Goal: Information Seeking & Learning: Check status

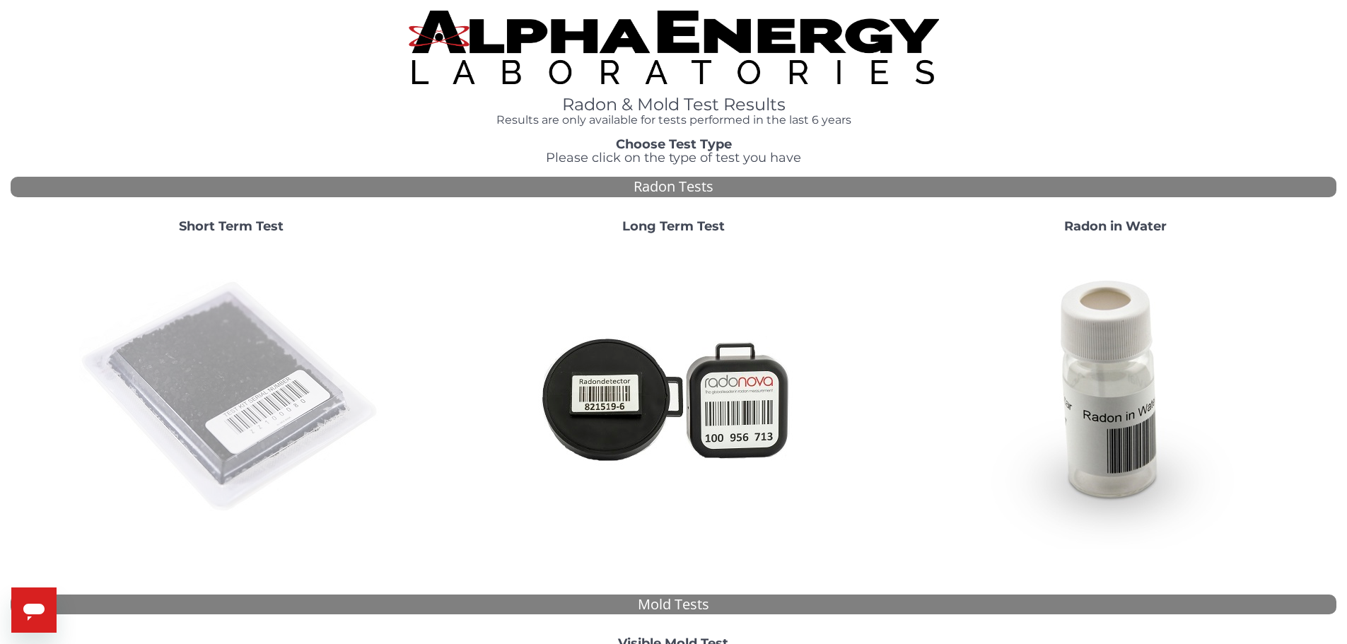
click at [270, 373] on img at bounding box center [231, 397] width 304 height 304
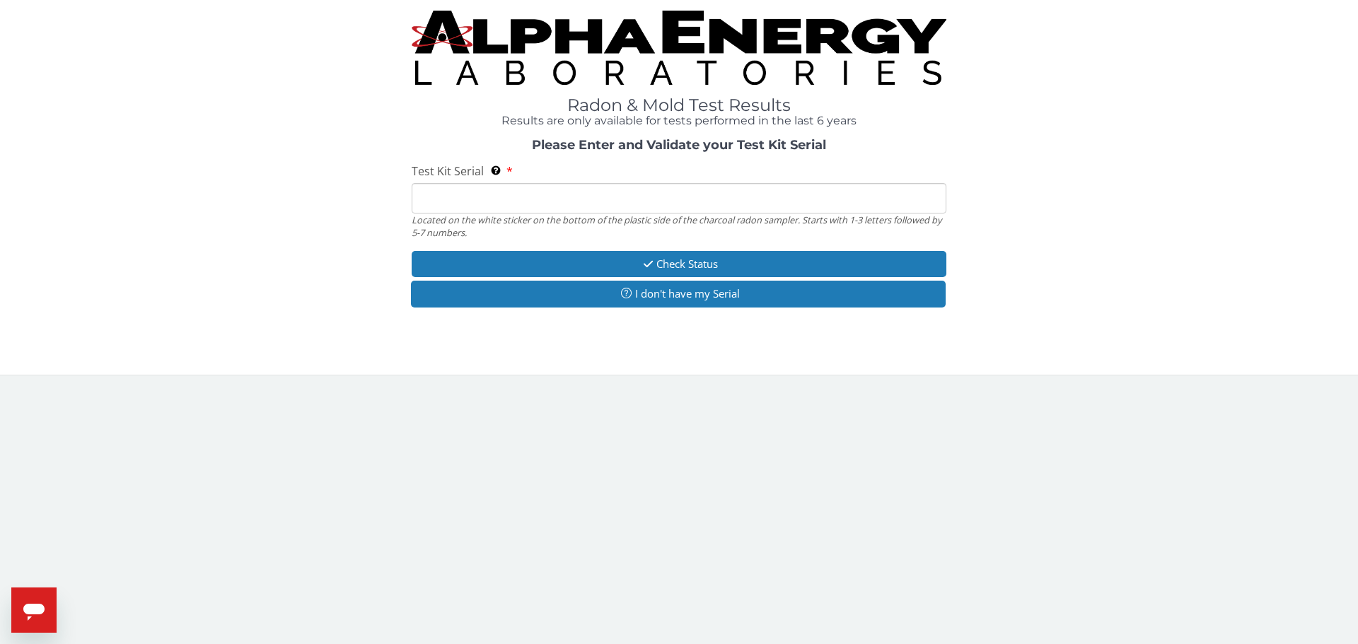
click at [517, 207] on input "Test Kit Serial Located on the white sticker on the bottom of the plastic side …" at bounding box center [679, 198] width 535 height 30
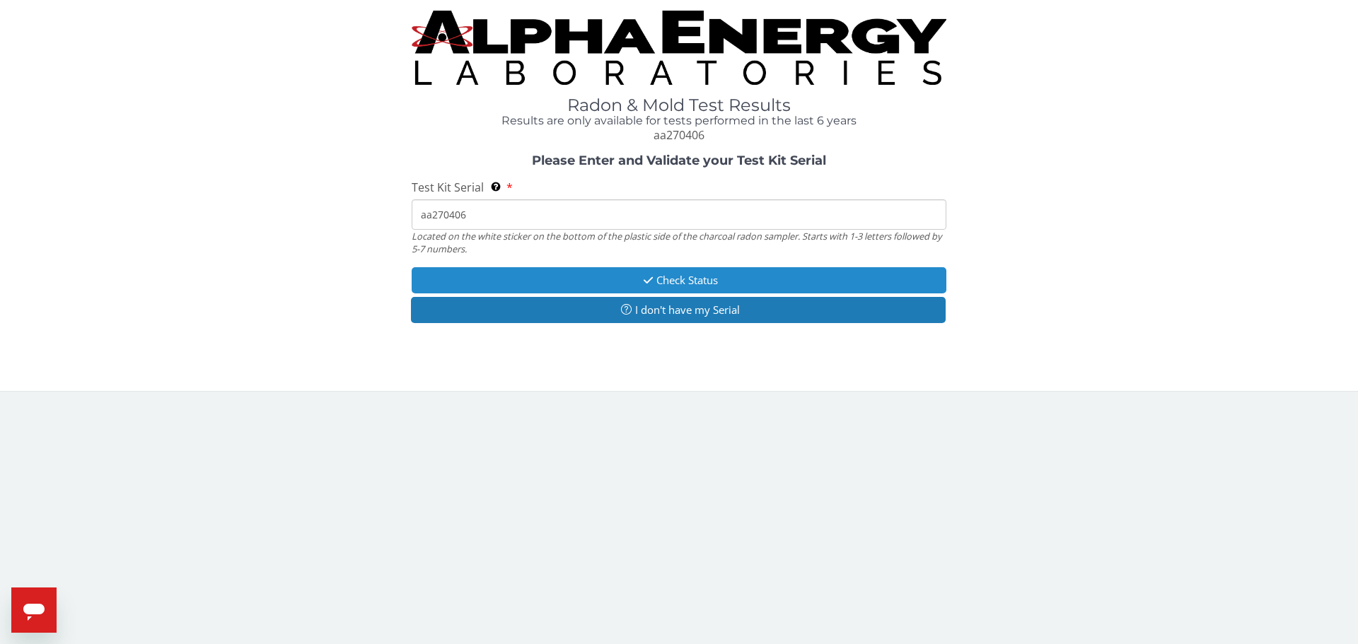
type input "aa270406"
click at [616, 279] on button "Check Status" at bounding box center [679, 280] width 535 height 26
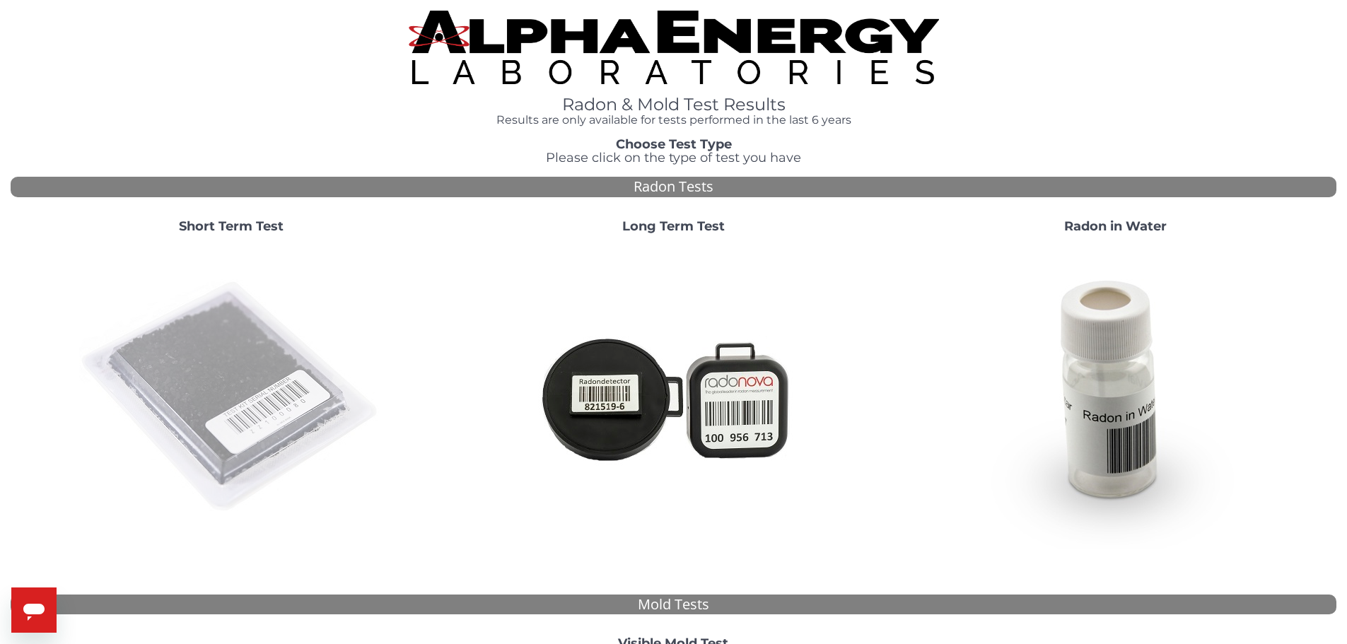
click at [240, 385] on img at bounding box center [231, 397] width 304 height 304
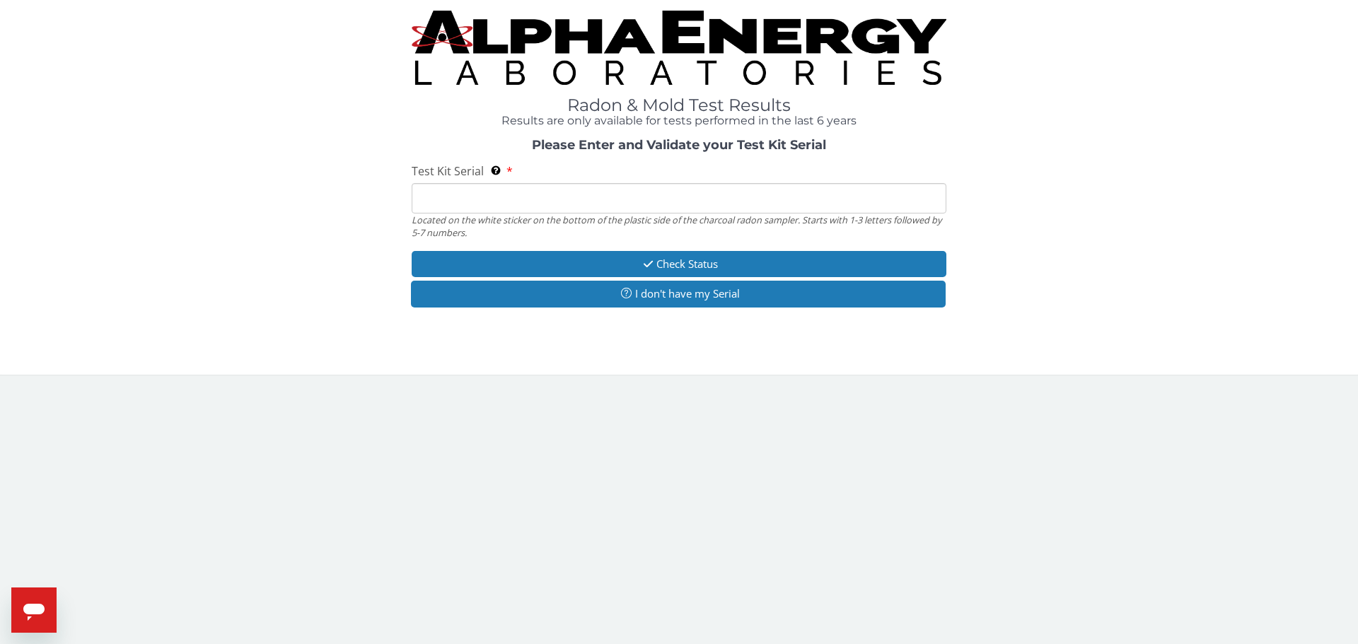
click at [487, 194] on input "Test Kit Serial Located on the white sticker on the bottom of the plastic side …" at bounding box center [679, 198] width 535 height 30
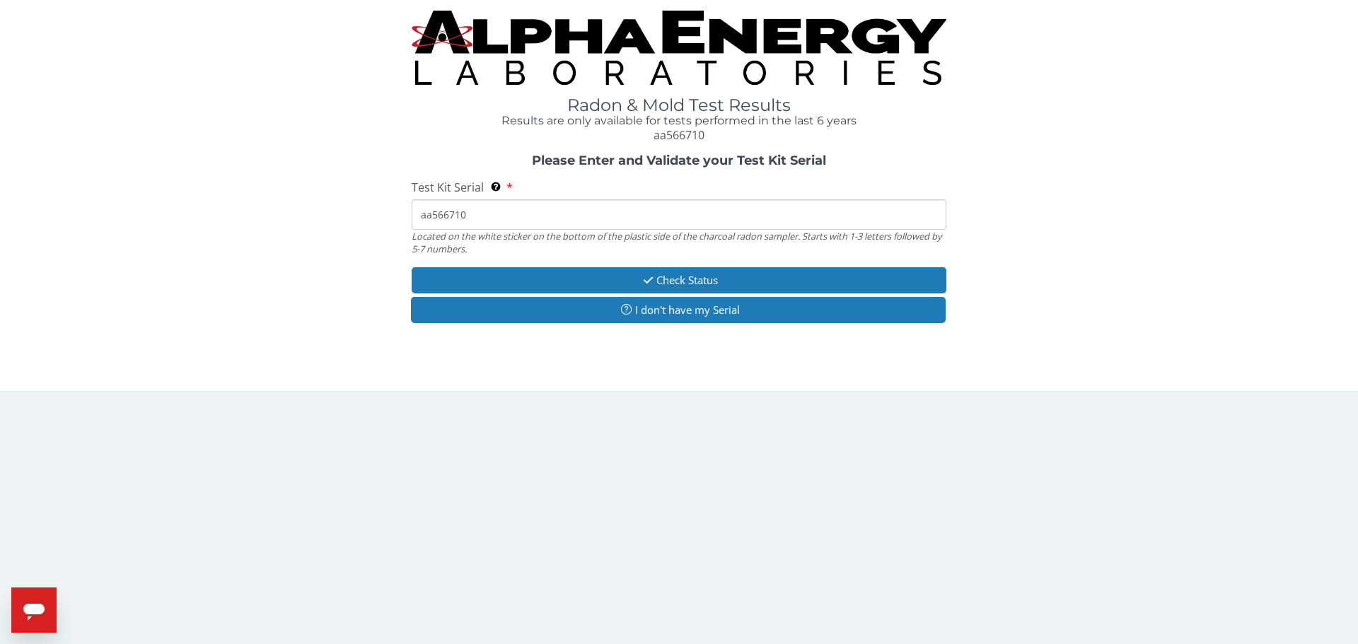
type input "aa566710"
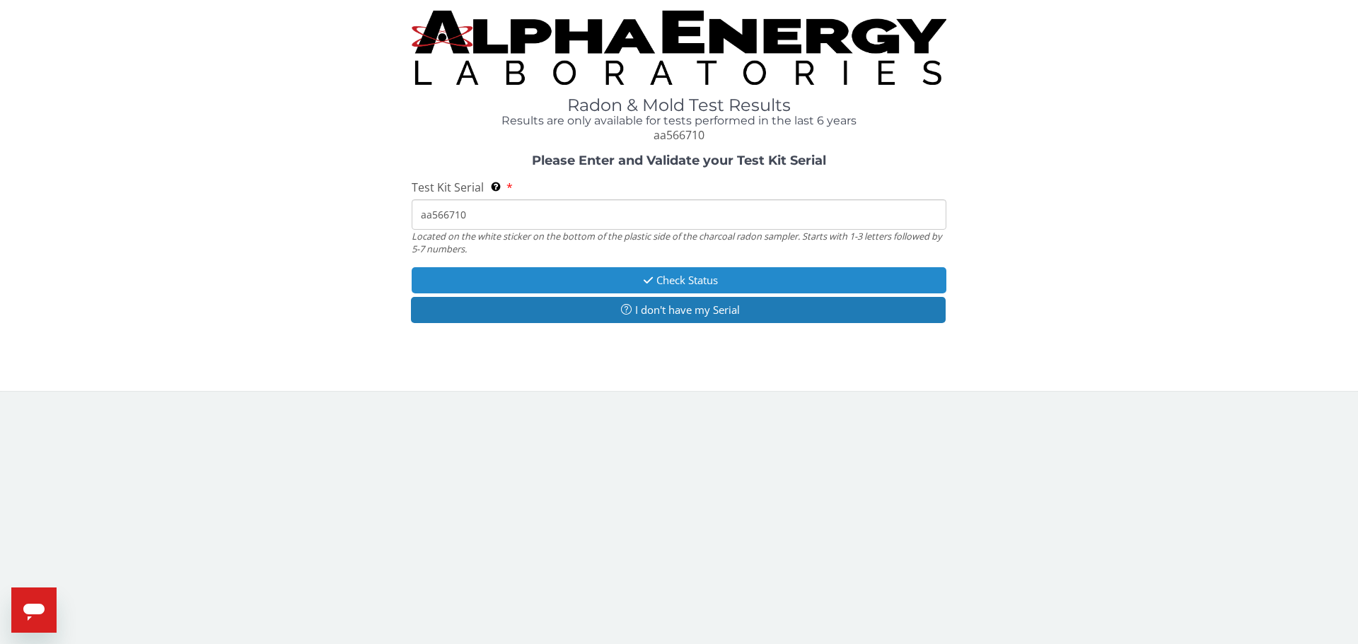
drag, startPoint x: 678, startPoint y: 290, endPoint x: 673, endPoint y: 282, distance: 9.6
click at [678, 289] on button "Check Status" at bounding box center [679, 280] width 535 height 26
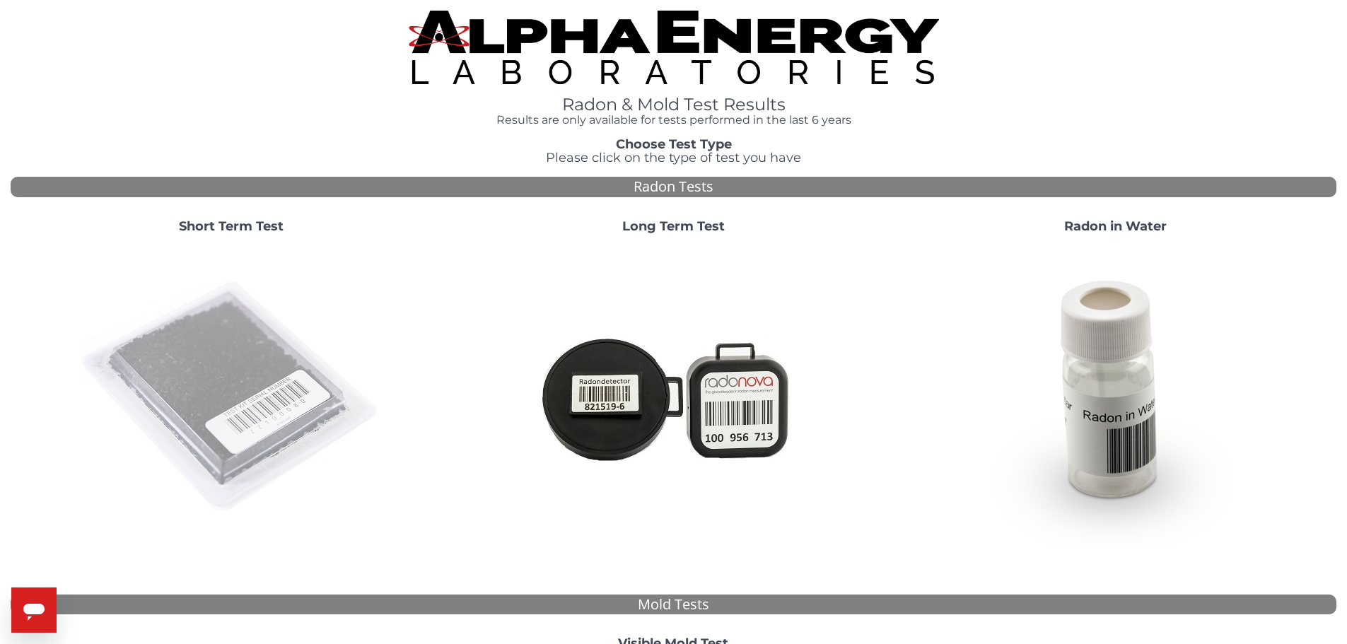
click at [247, 351] on img at bounding box center [231, 397] width 304 height 304
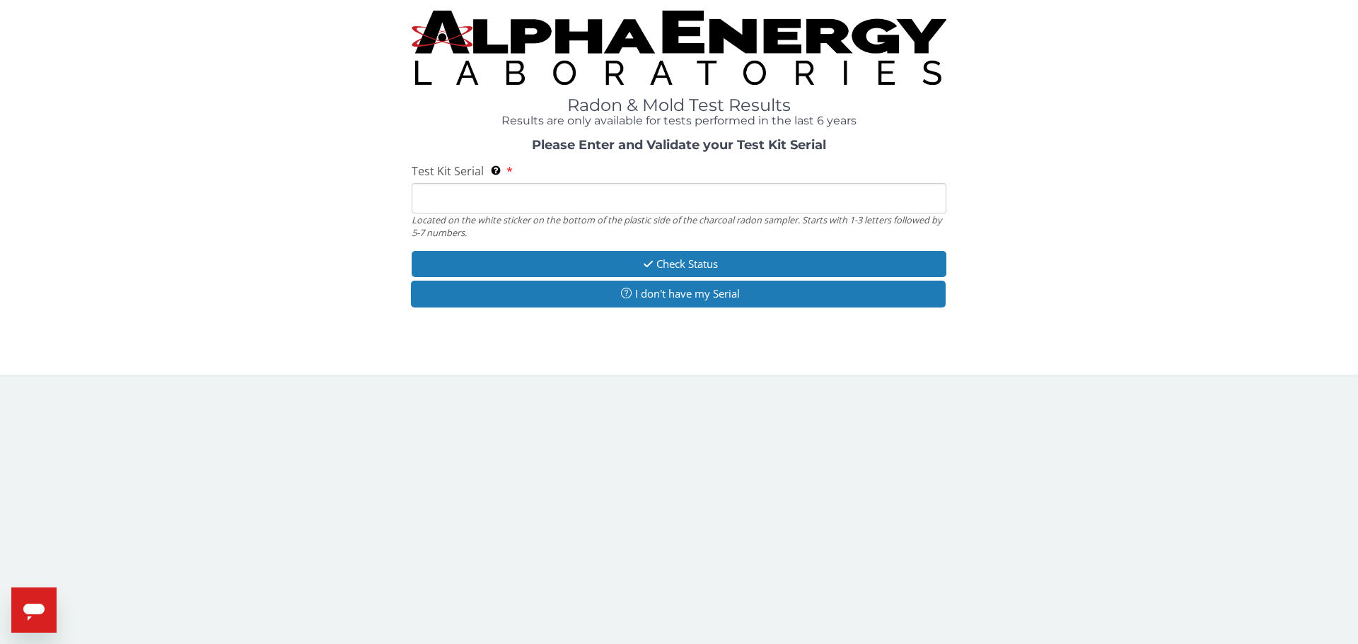
click at [462, 208] on input "Test Kit Serial Located on the white sticker on the bottom of the plastic side …" at bounding box center [679, 198] width 535 height 30
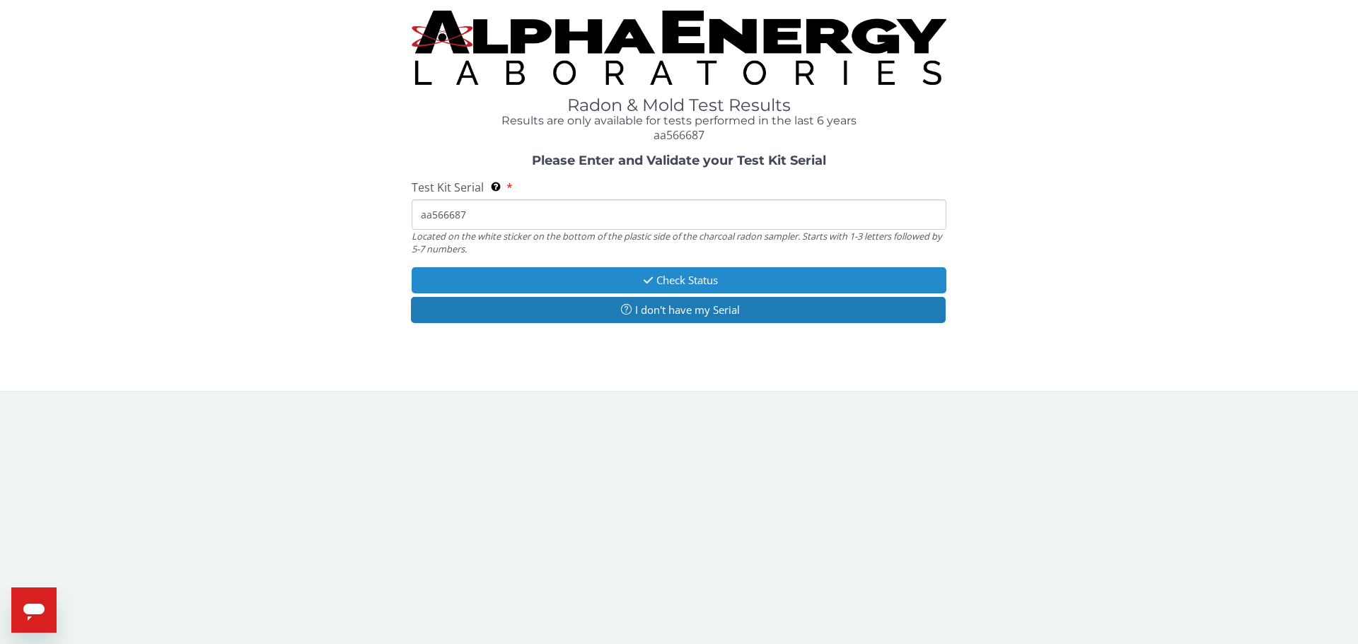
type input "aa566687"
click at [568, 277] on button "Check Status" at bounding box center [679, 280] width 535 height 26
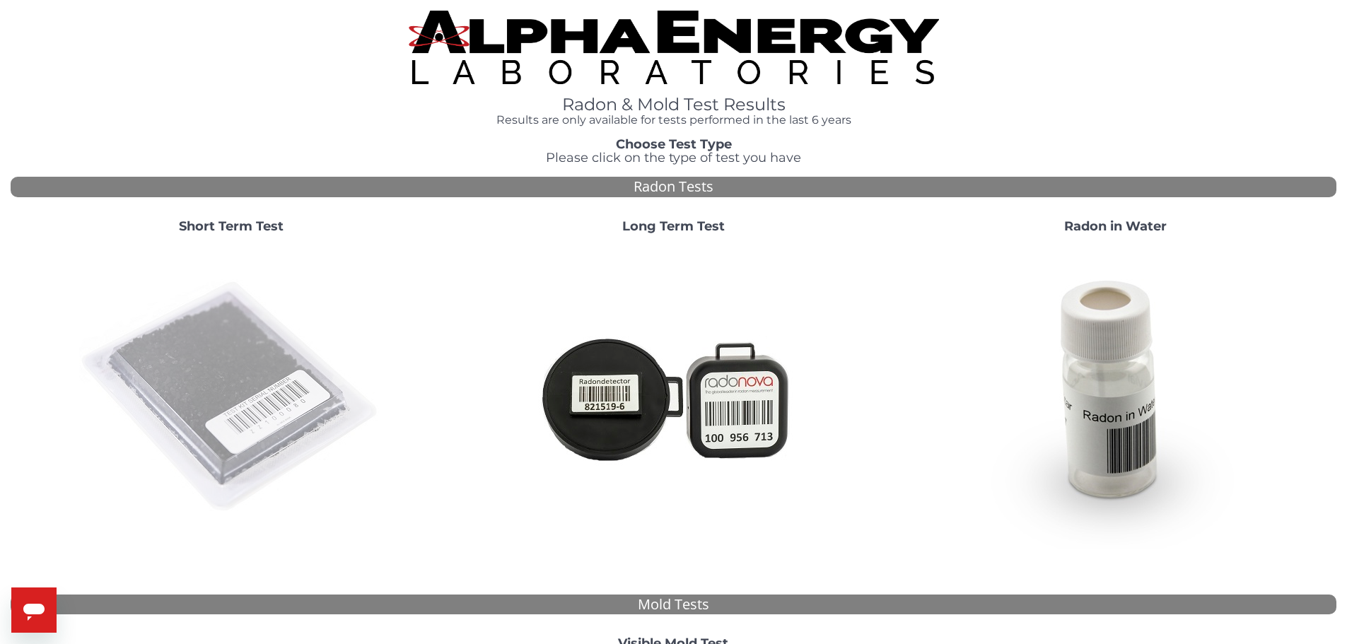
click at [268, 386] on img at bounding box center [231, 397] width 304 height 304
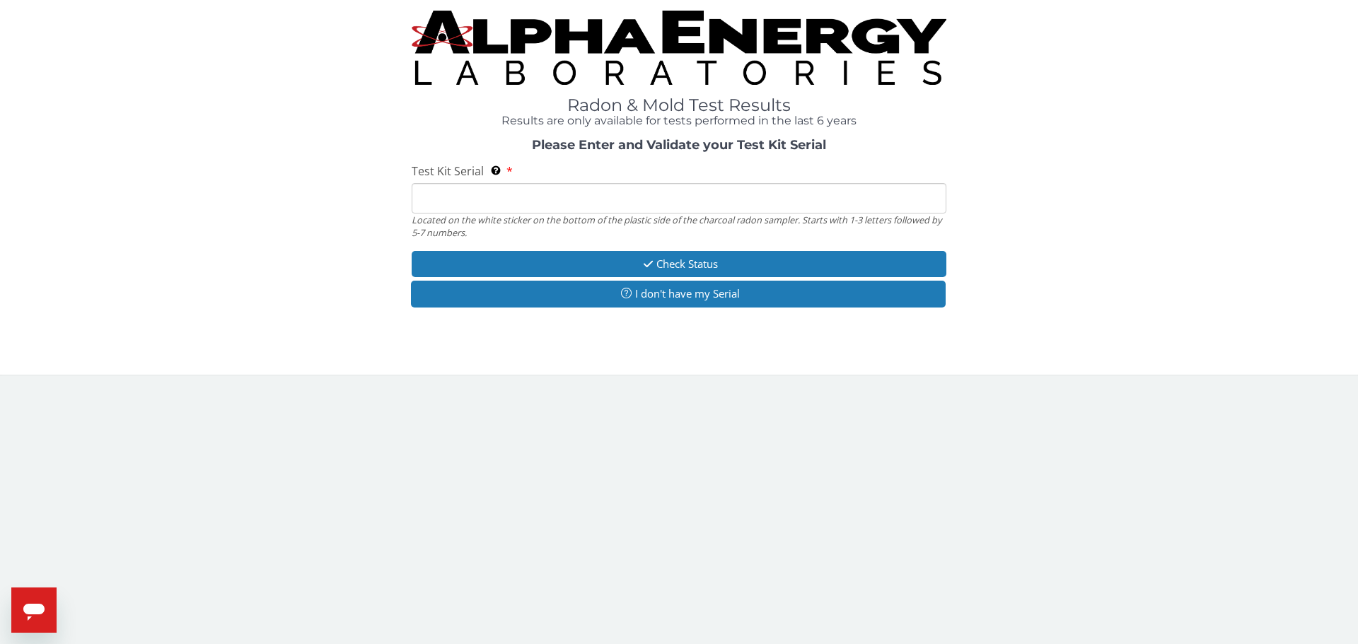
drag, startPoint x: 456, startPoint y: 193, endPoint x: 436, endPoint y: 180, distance: 23.9
click at [455, 193] on input "Test Kit Serial Located on the white sticker on the bottom of the plastic side …" at bounding box center [679, 198] width 535 height 30
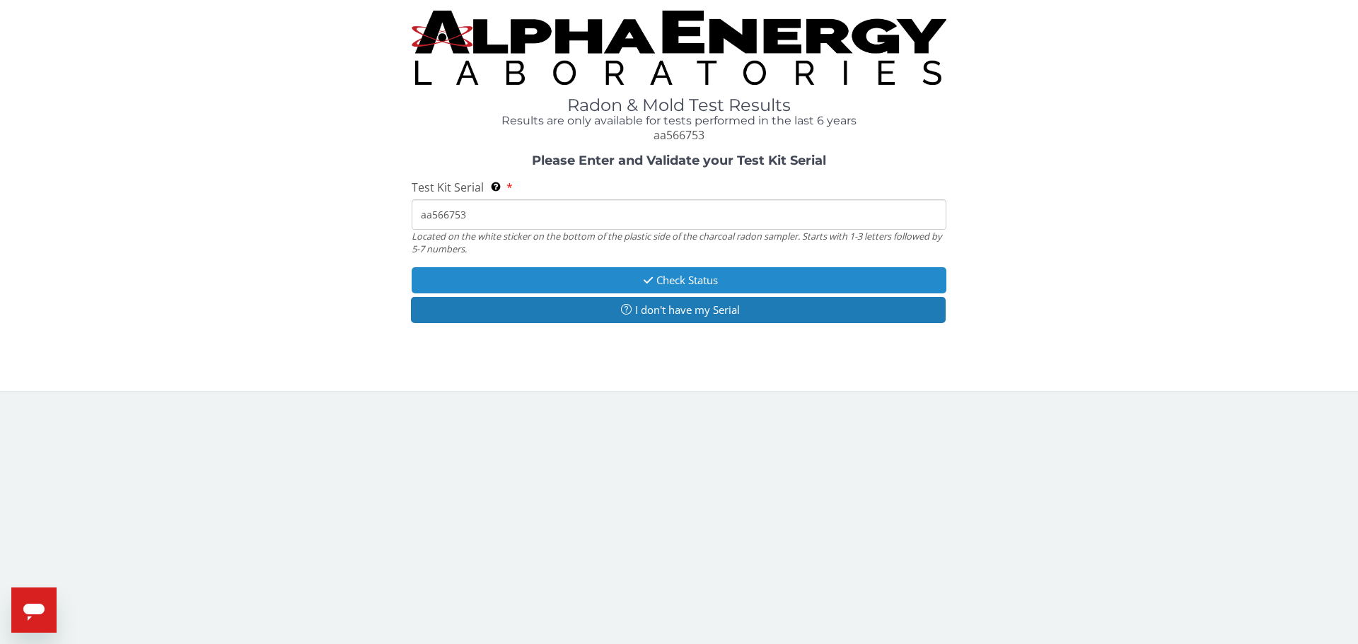
type input "aa566753"
click at [654, 278] on button "Check Status" at bounding box center [679, 280] width 535 height 26
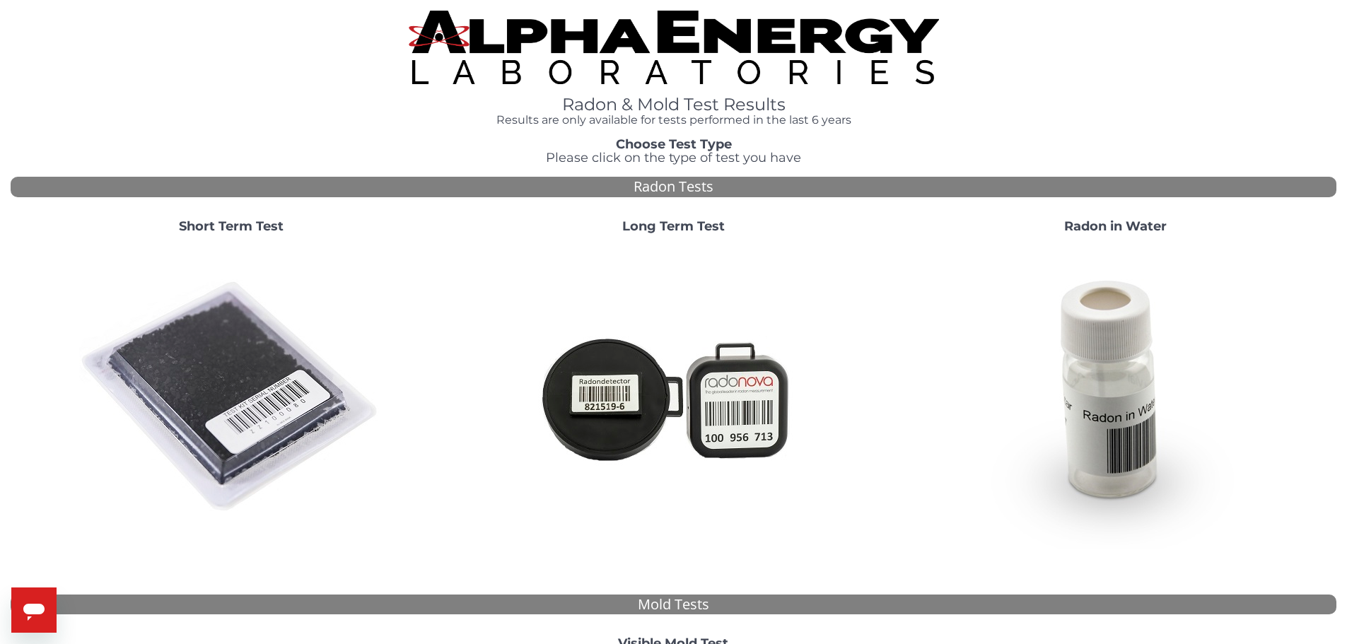
click at [210, 389] on img at bounding box center [231, 397] width 304 height 304
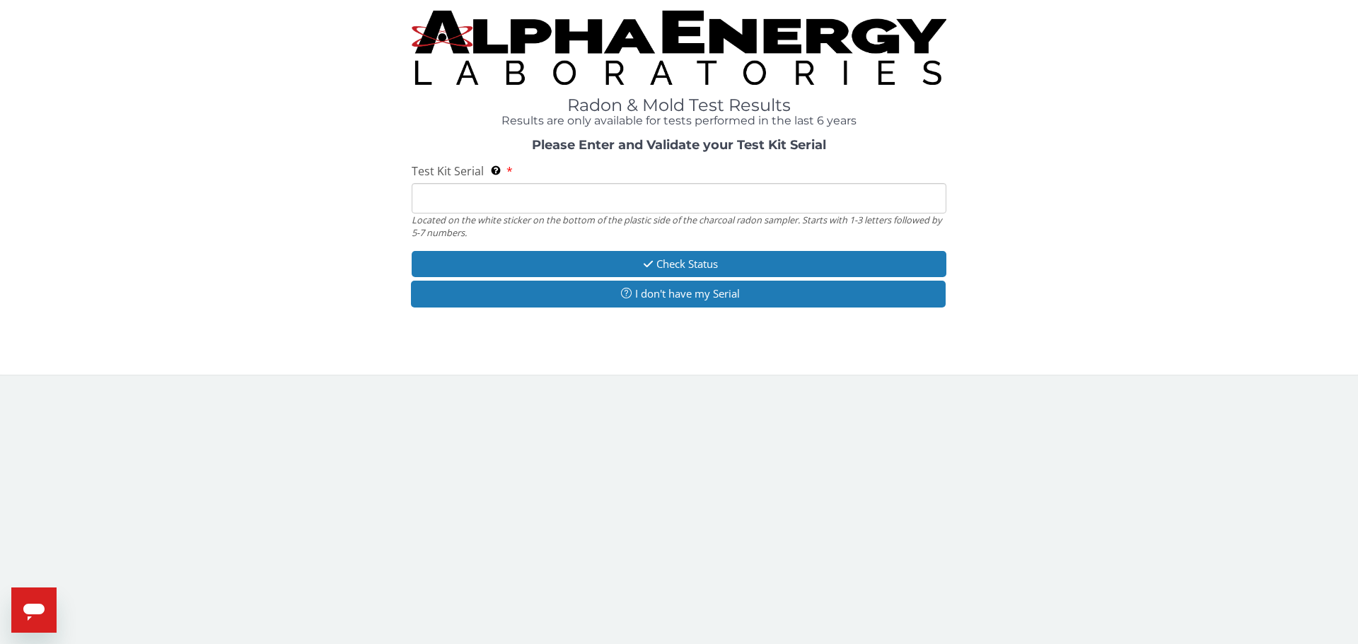
click at [439, 204] on input "Test Kit Serial Located on the white sticker on the bottom of the plastic side …" at bounding box center [679, 198] width 535 height 30
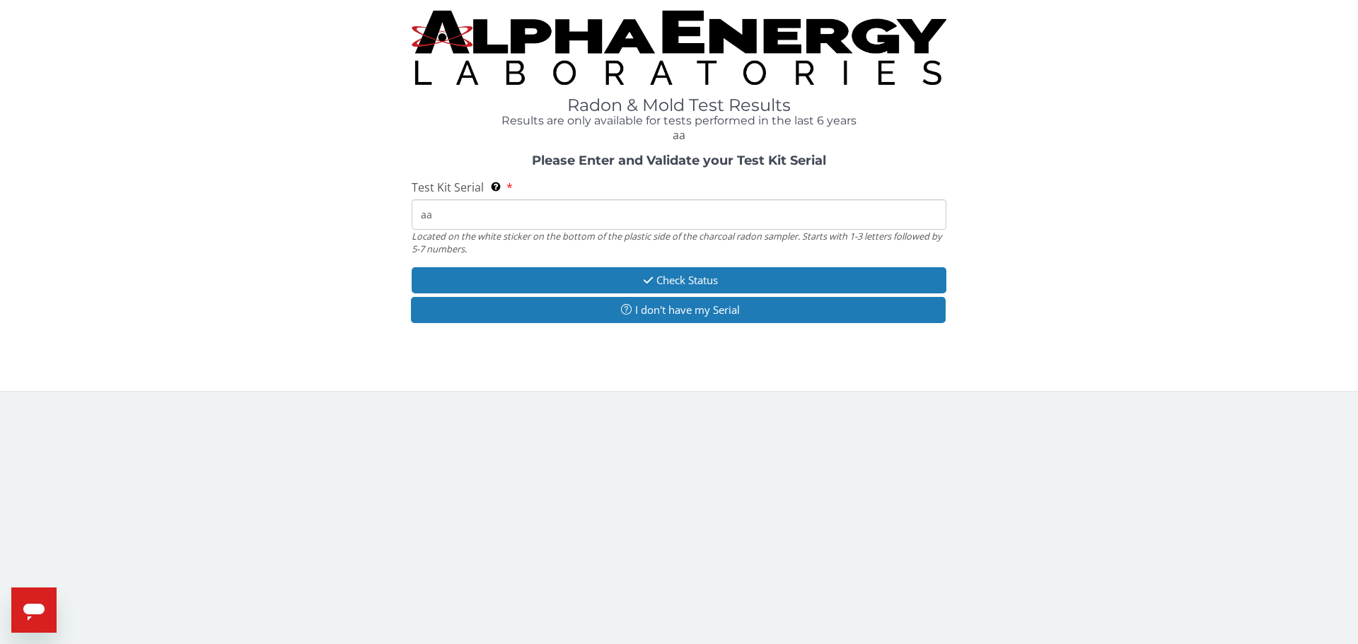
drag, startPoint x: 464, startPoint y: 204, endPoint x: 462, endPoint y: 211, distance: 7.2
click at [464, 204] on input "aa" at bounding box center [679, 214] width 535 height 30
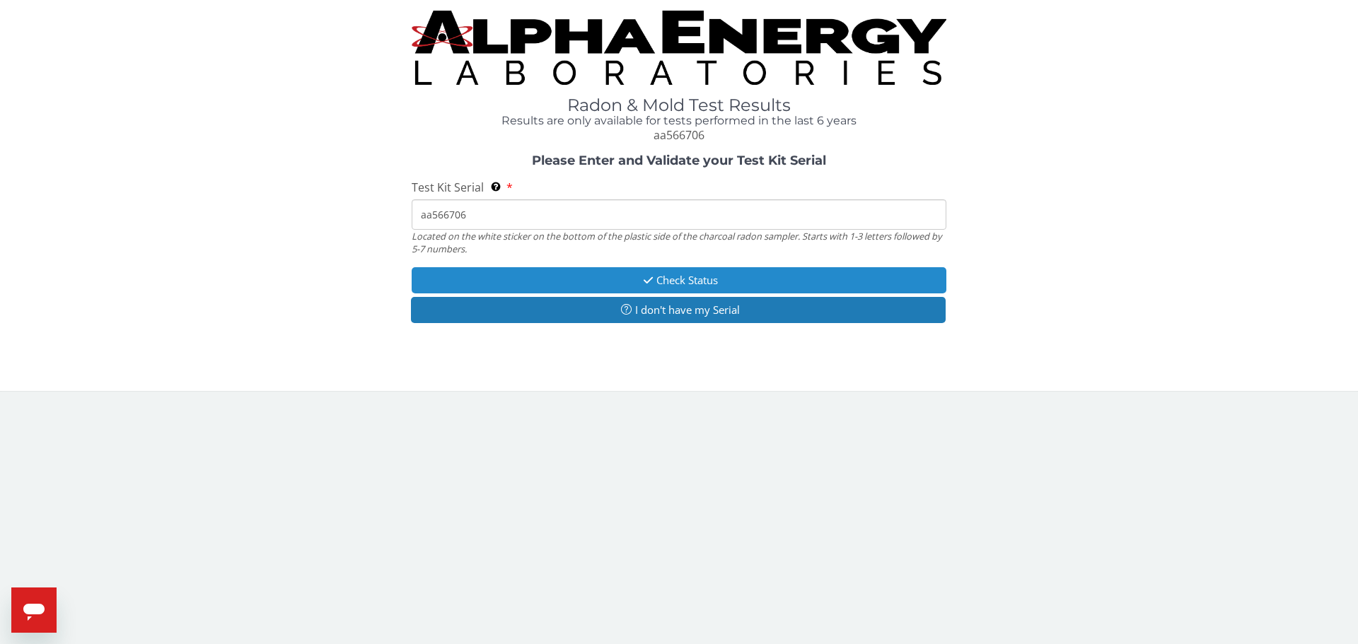
type input "aa566706"
click at [532, 275] on button "Check Status" at bounding box center [679, 280] width 535 height 26
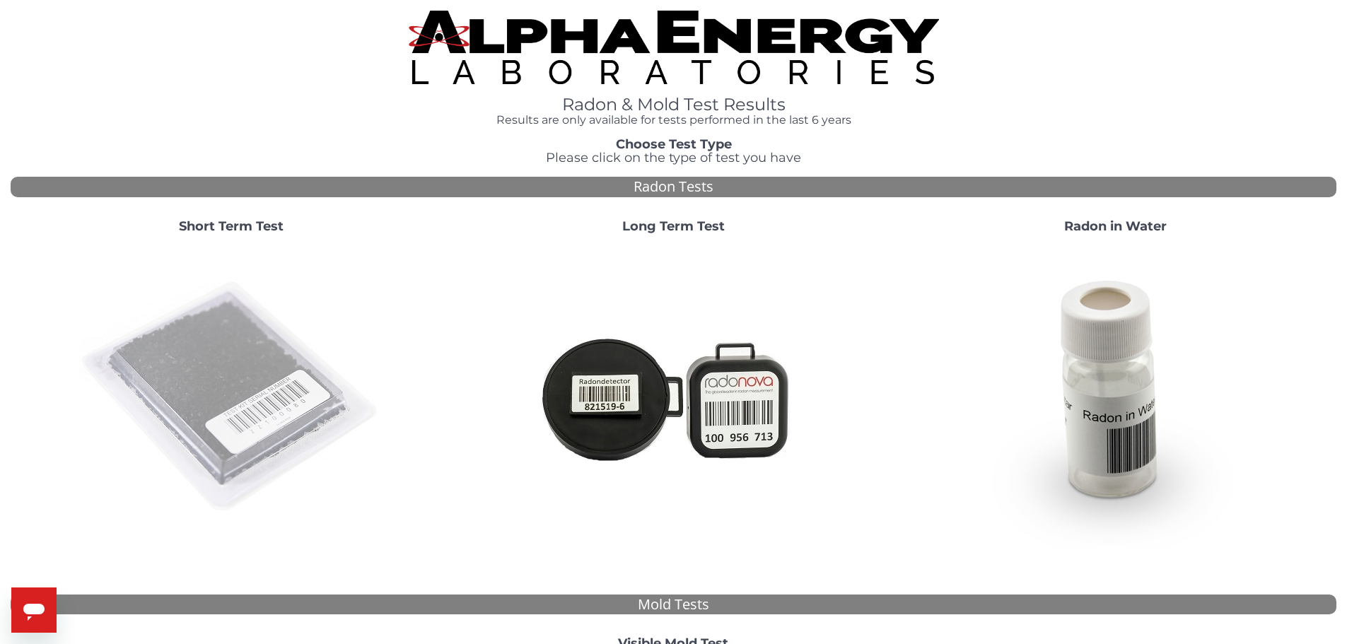
click at [257, 347] on img at bounding box center [231, 397] width 304 height 304
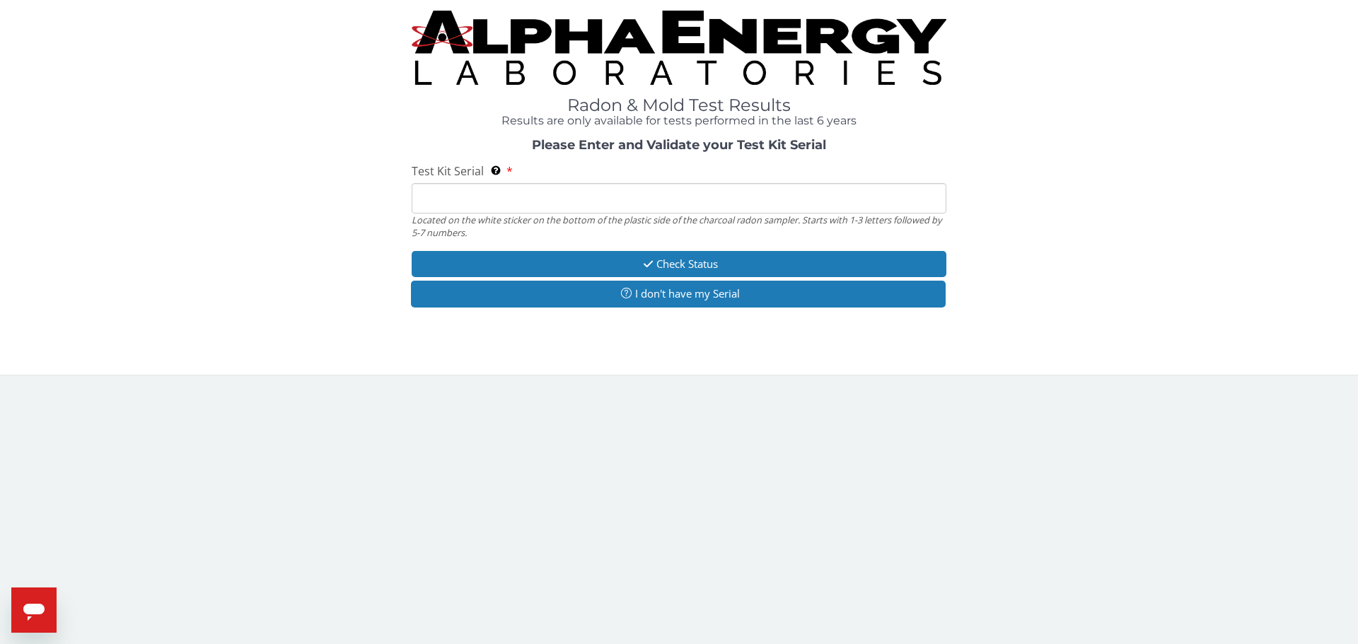
click at [450, 179] on span "Test Kit Serial" at bounding box center [448, 171] width 72 height 16
click at [450, 183] on input "Test Kit Serial Located on the white sticker on the bottom of the plastic side …" at bounding box center [679, 198] width 535 height 30
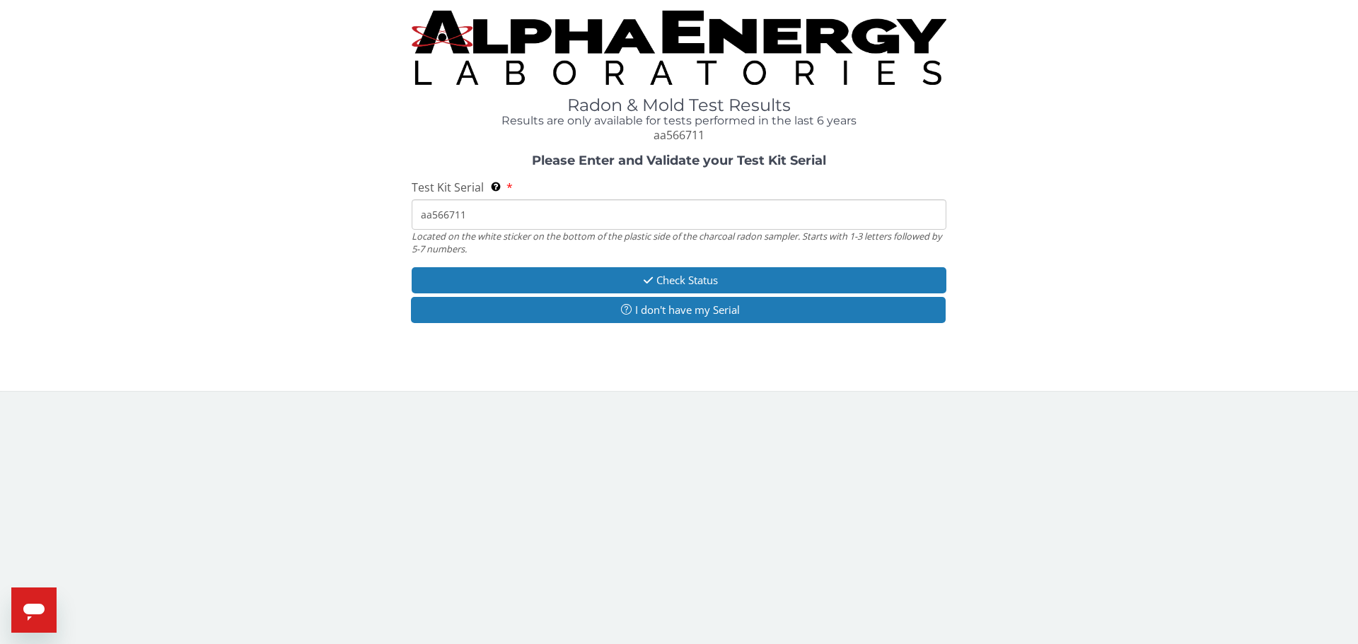
type input "aa566711"
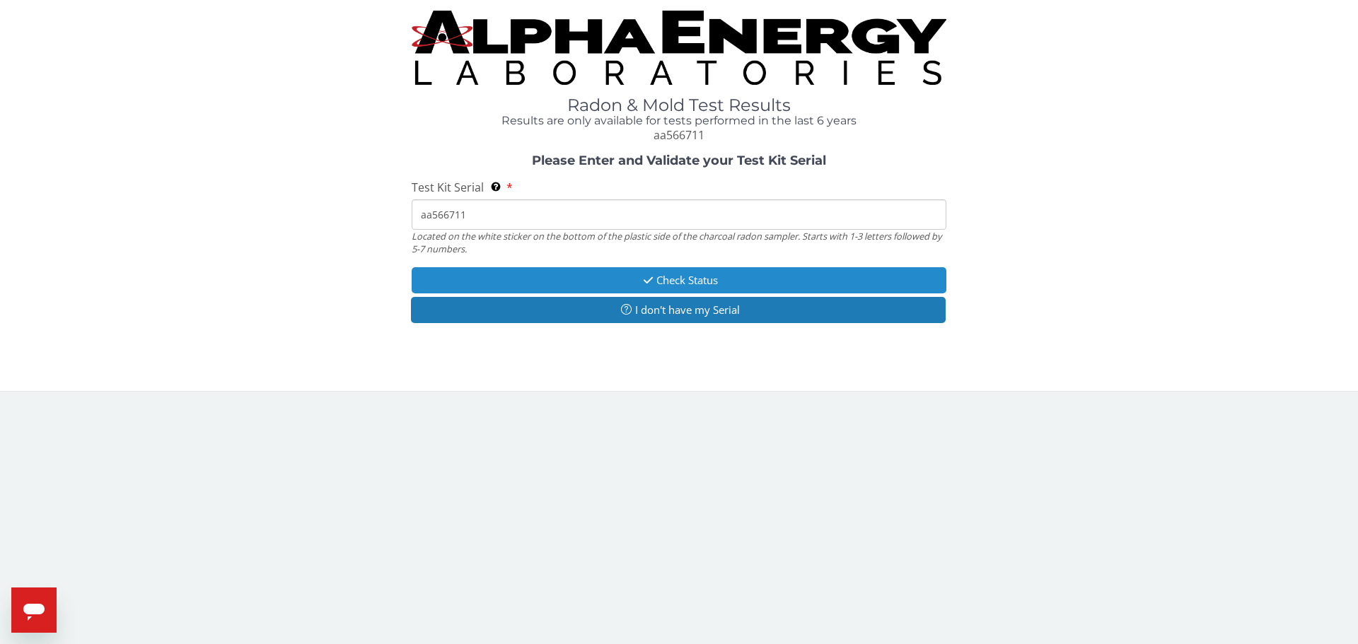
click at [610, 272] on button "Check Status" at bounding box center [679, 280] width 535 height 26
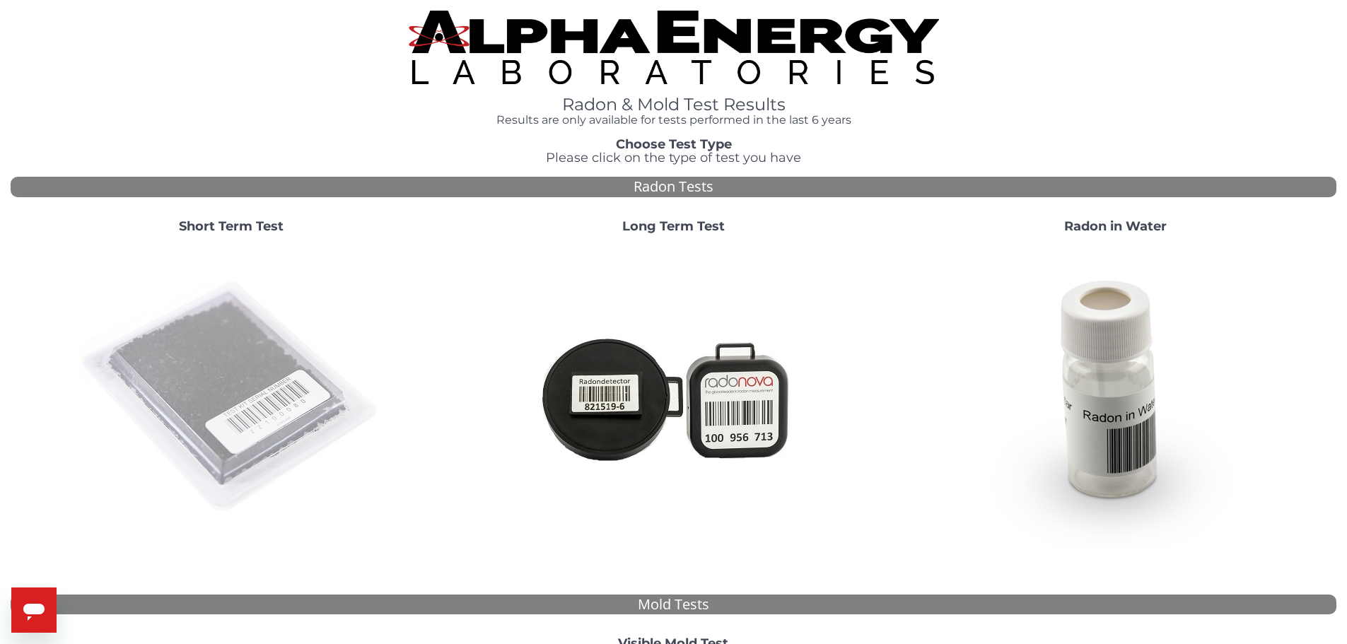
click at [179, 417] on img at bounding box center [231, 397] width 304 height 304
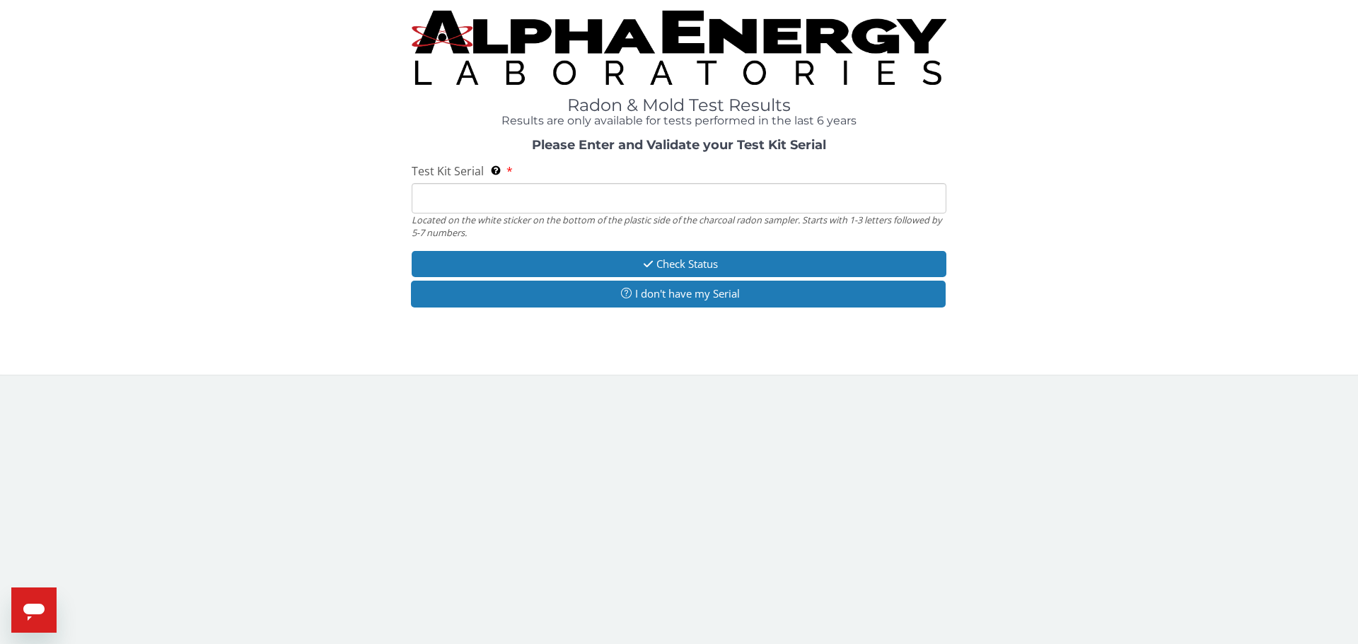
click at [469, 194] on input "Test Kit Serial Located on the white sticker on the bottom of the plastic side …" at bounding box center [679, 198] width 535 height 30
click at [443, 199] on input "Test Kit Serial Located on the white sticker on the bottom of the plastic side …" at bounding box center [679, 198] width 535 height 30
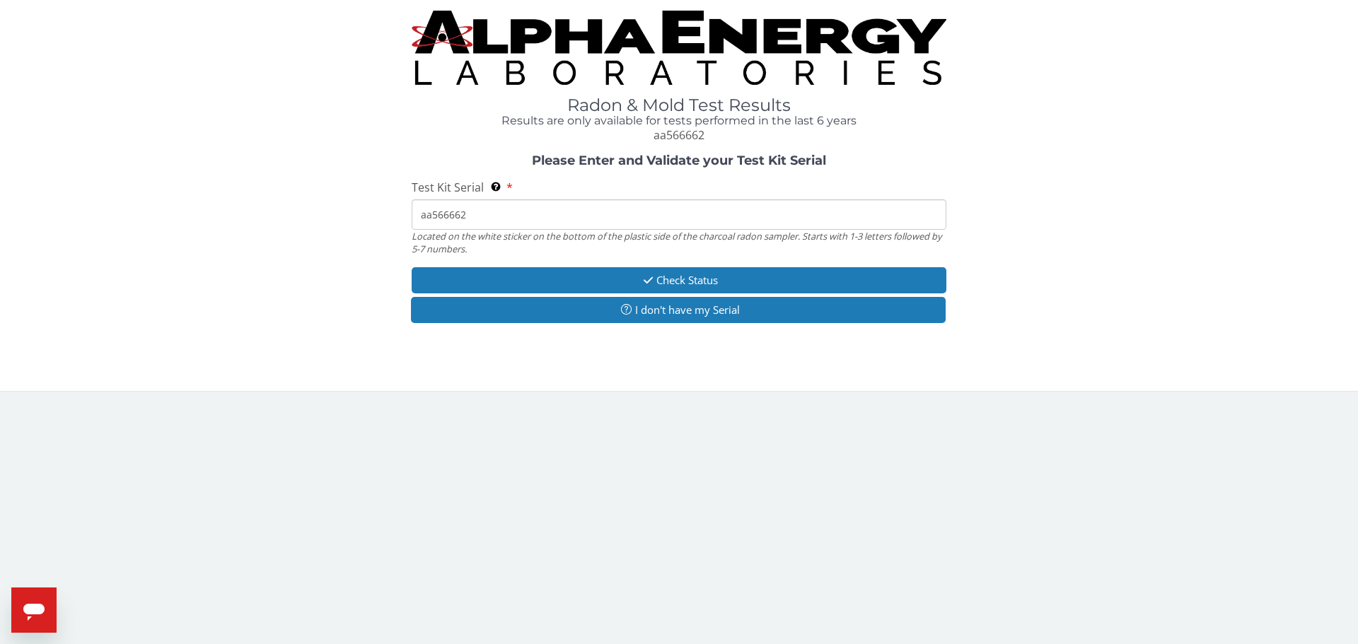
type input "aa566662"
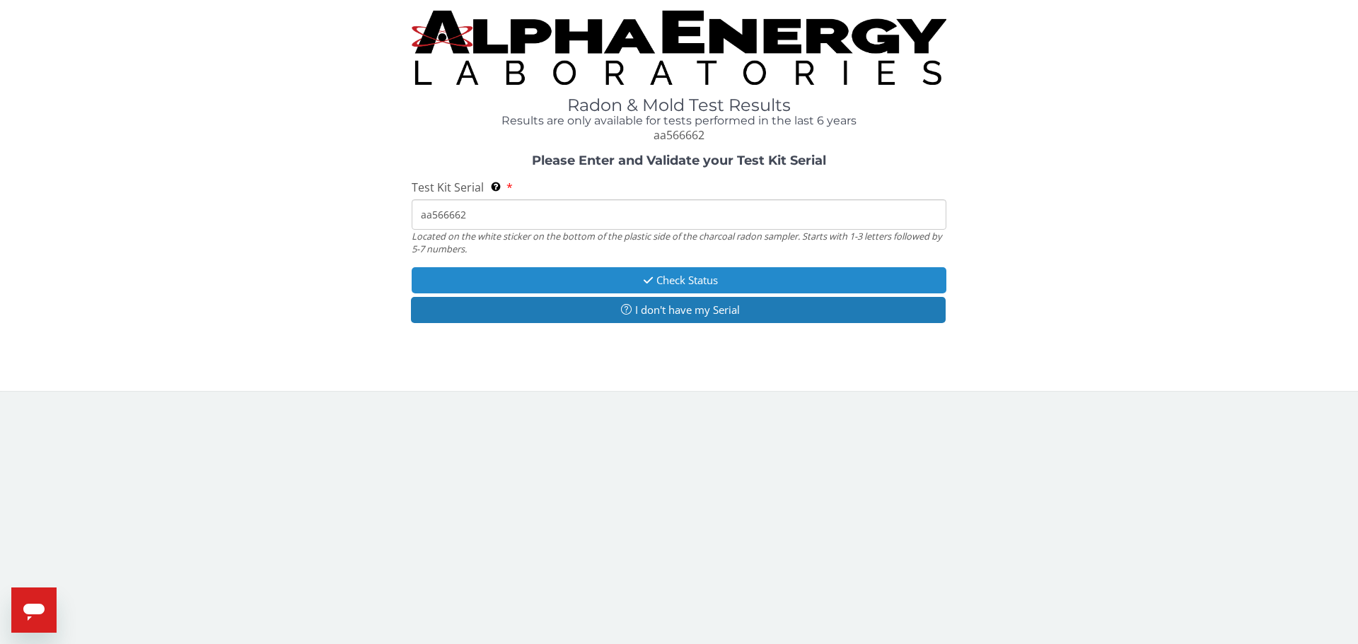
click at [748, 282] on button "Check Status" at bounding box center [679, 280] width 535 height 26
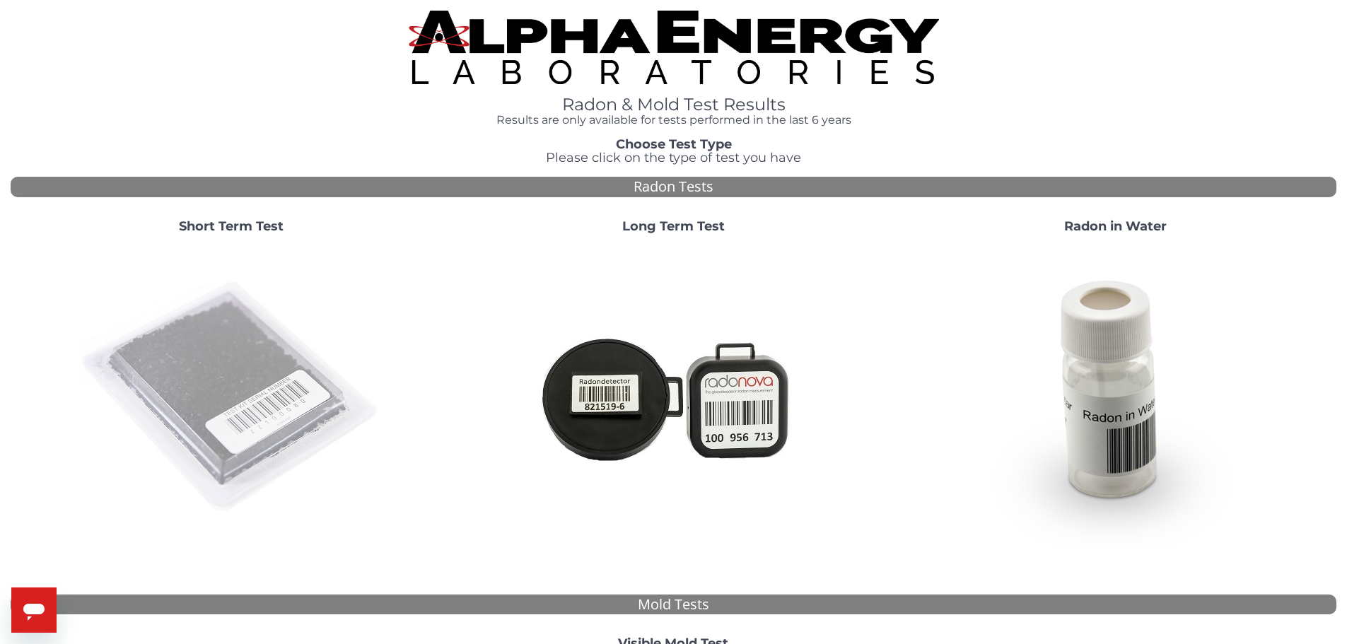
click at [248, 360] on img at bounding box center [231, 397] width 304 height 304
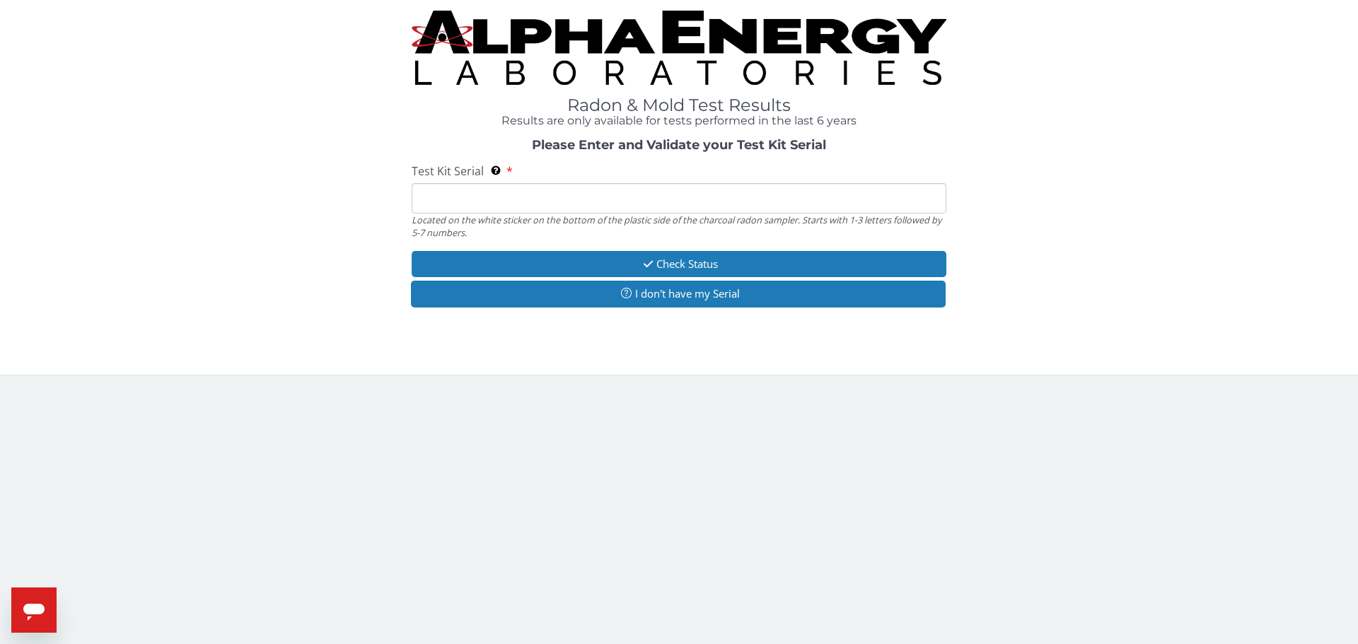
click at [439, 204] on input "Test Kit Serial Located on the white sticker on the bottom of the plastic side …" at bounding box center [679, 198] width 535 height 30
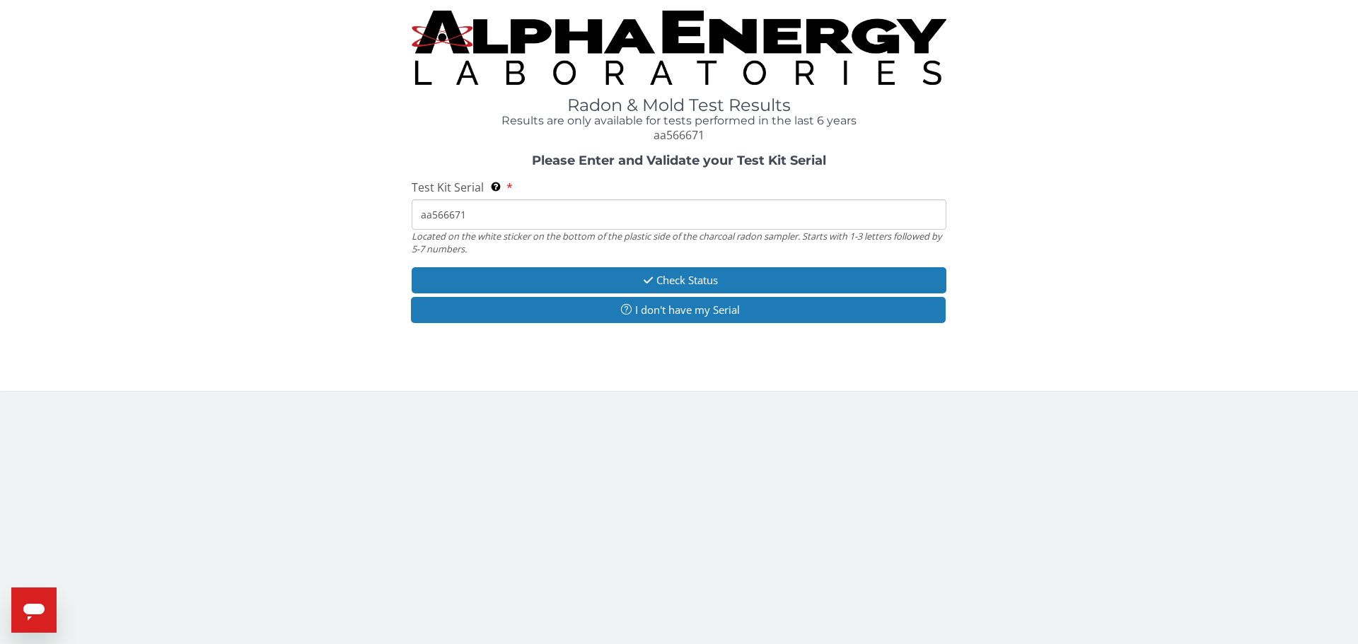
type input "aa566671"
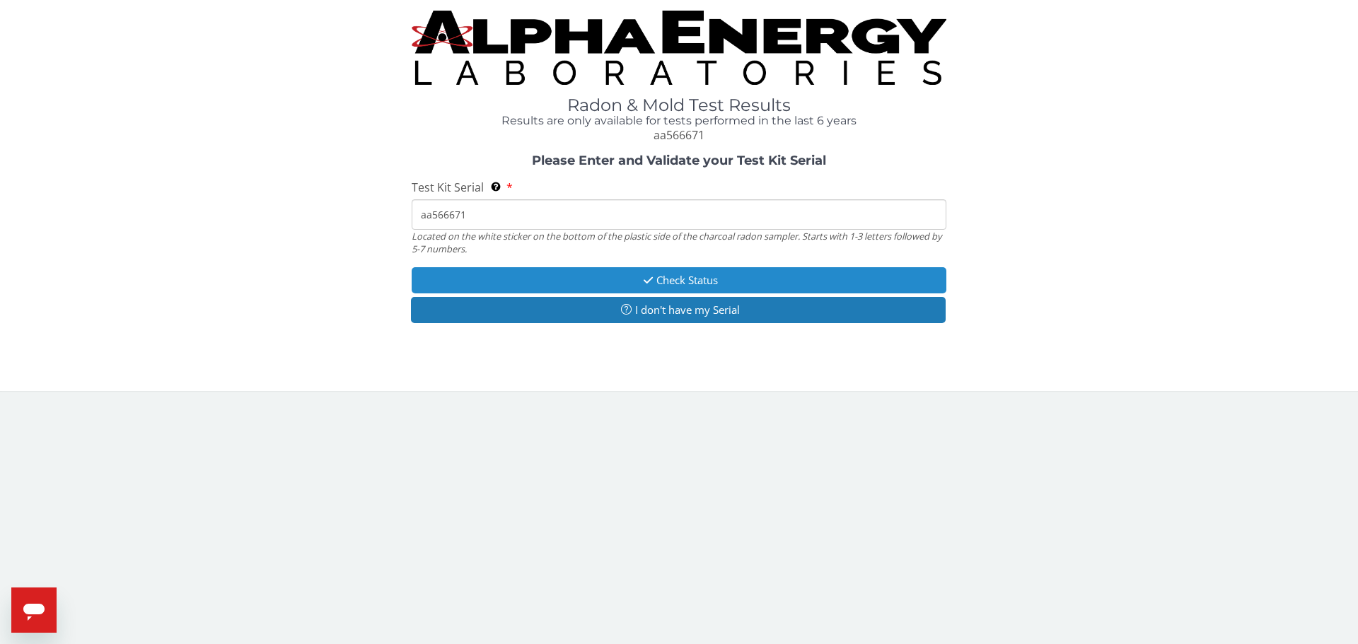
click at [577, 283] on button "Check Status" at bounding box center [679, 280] width 535 height 26
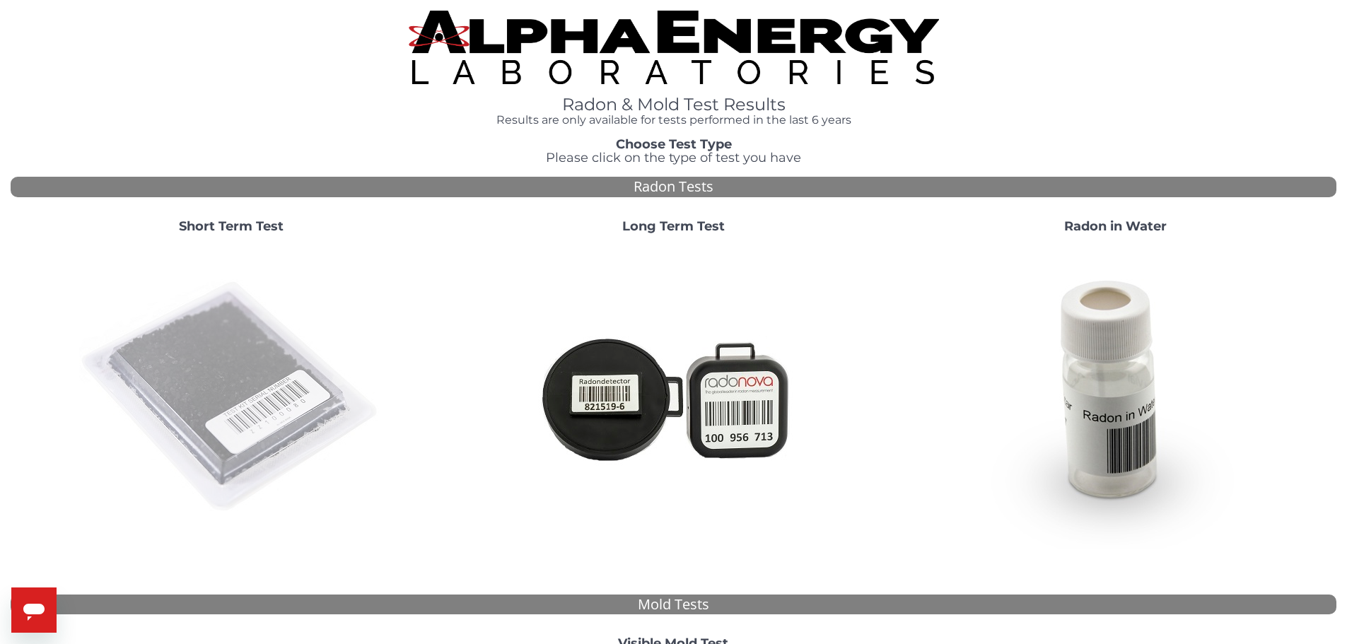
click at [229, 418] on img at bounding box center [231, 397] width 304 height 304
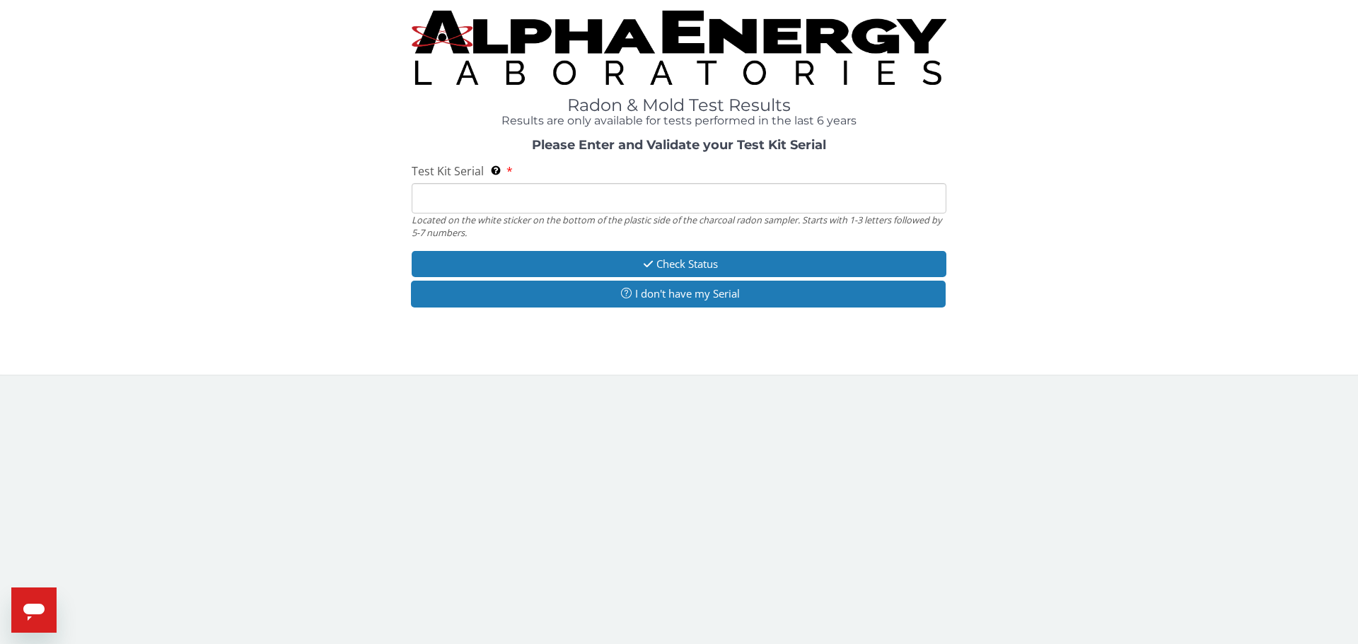
click at [492, 206] on input "Test Kit Serial Located on the white sticker on the bottom of the plastic side …" at bounding box center [679, 198] width 535 height 30
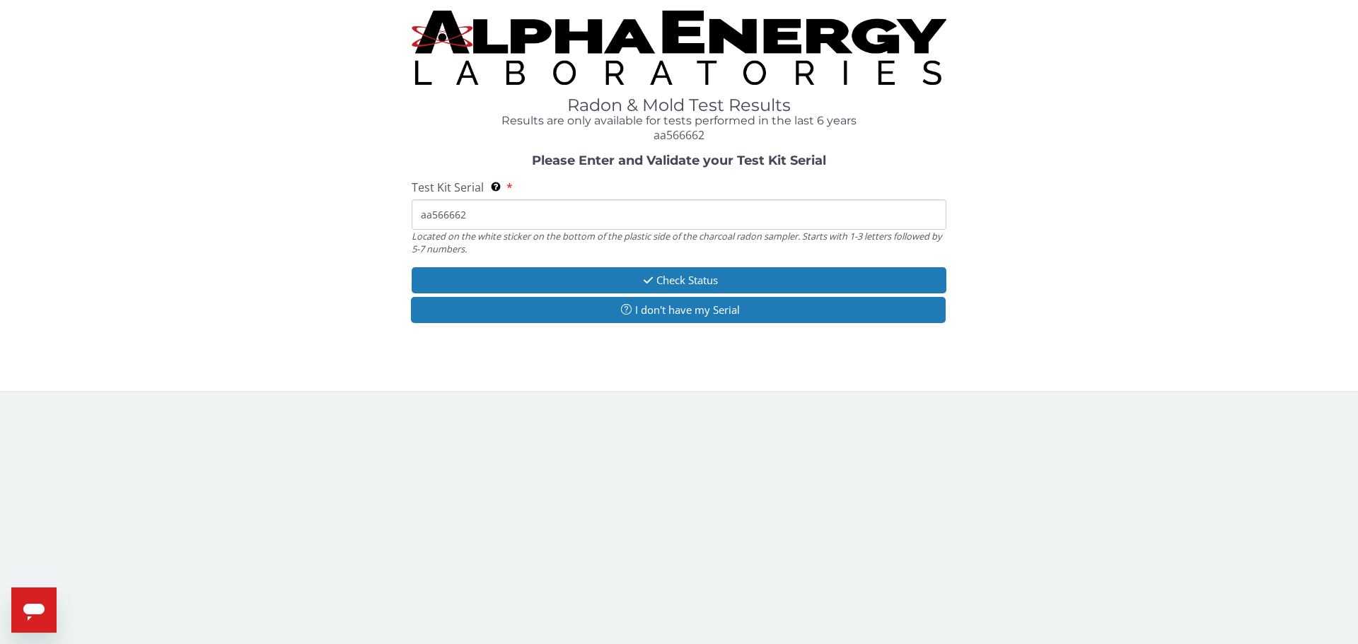
type input "aa566662"
click at [515, 265] on div "Please Enter and Validate your Test Kit Serial Test Kit Serial Located on the w…" at bounding box center [679, 240] width 1337 height 173
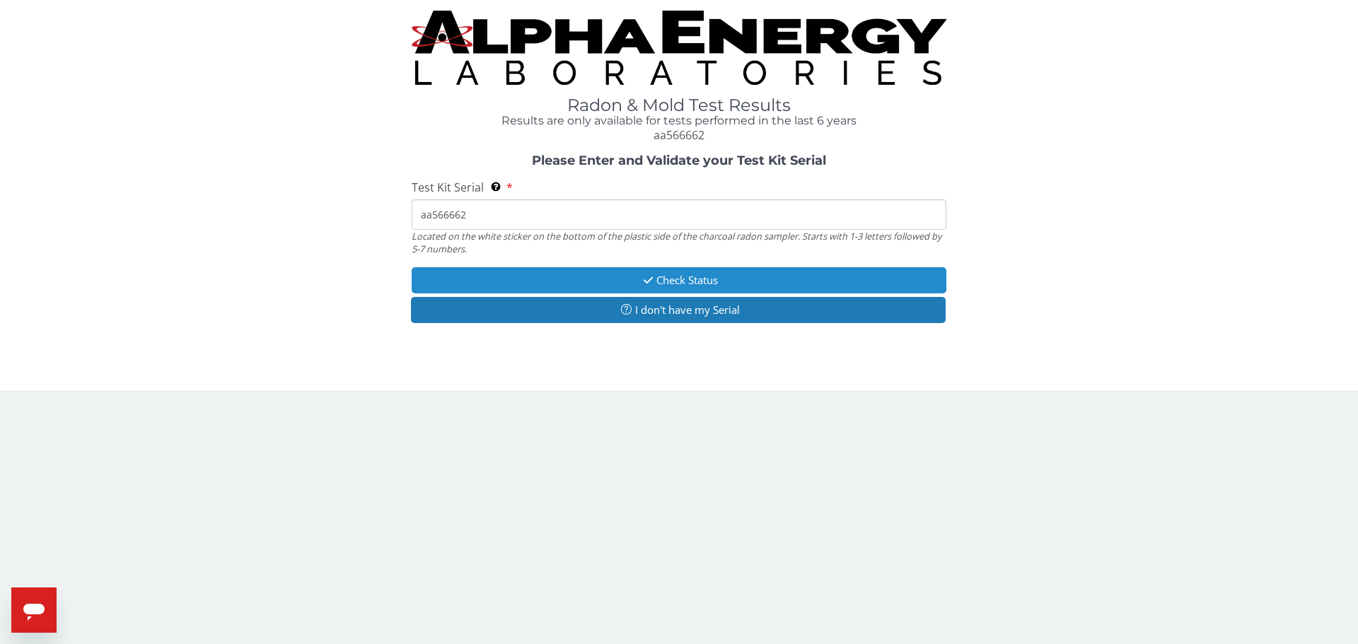
click at [525, 276] on button "Check Status" at bounding box center [679, 280] width 535 height 26
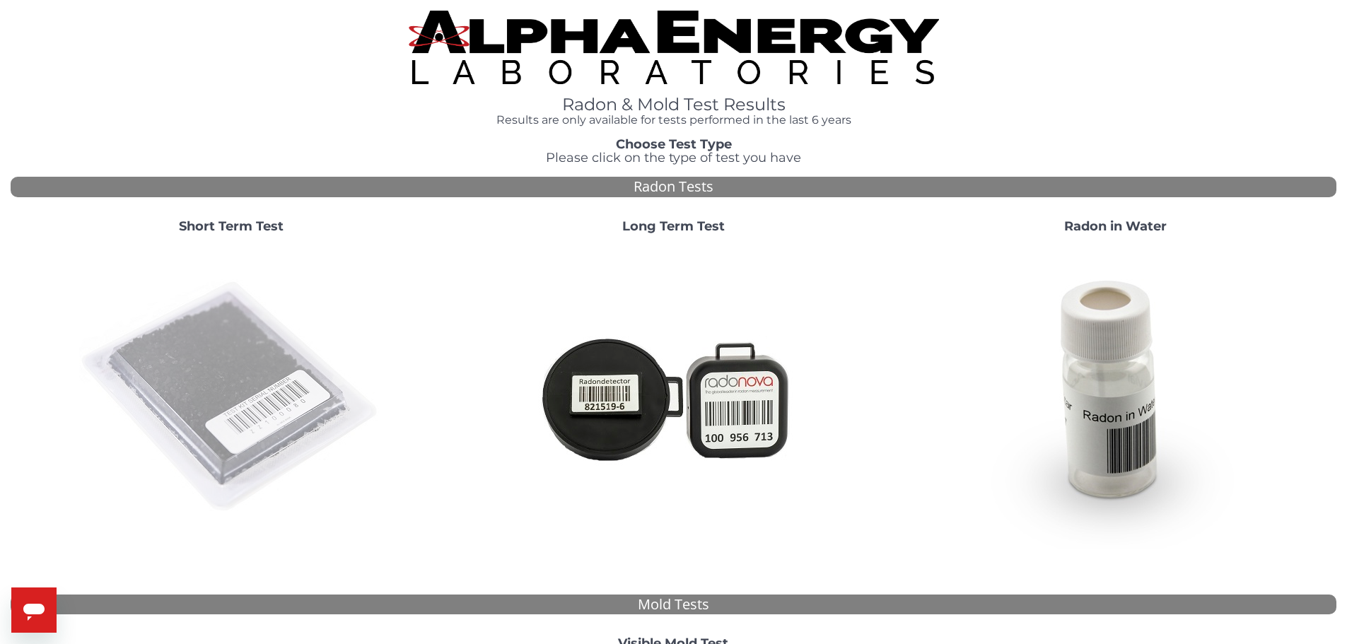
click at [212, 343] on img at bounding box center [231, 397] width 304 height 304
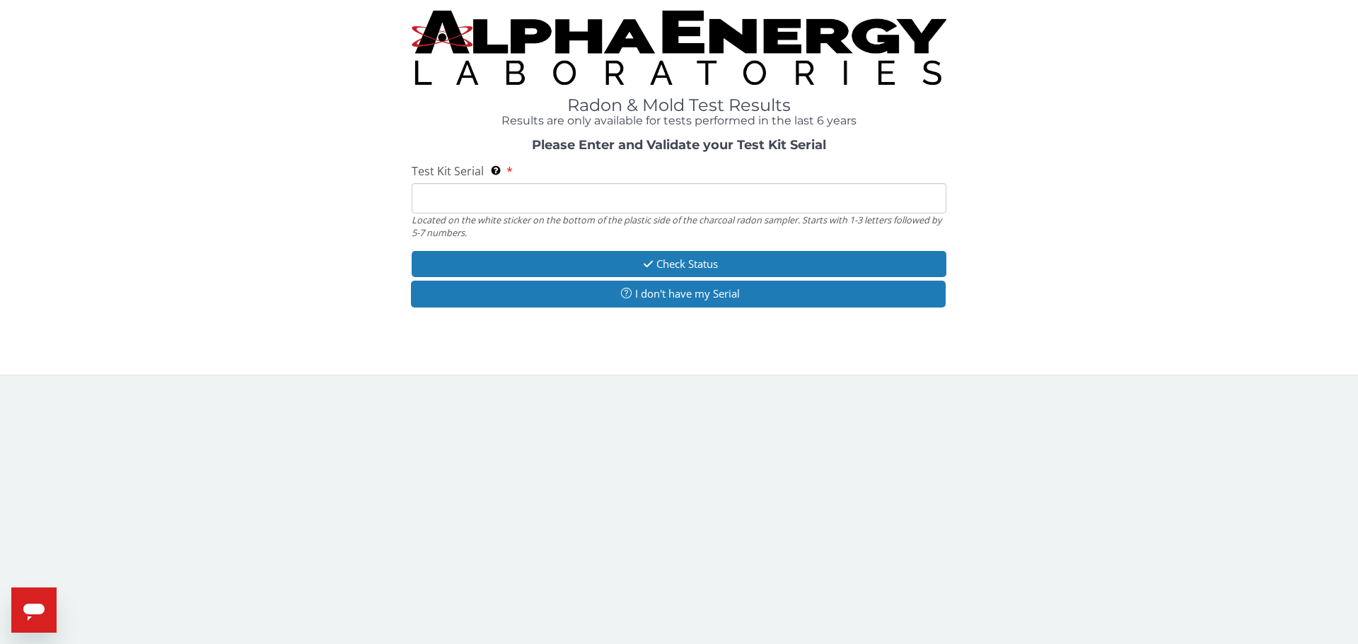
click at [438, 197] on input "Test Kit Serial Located on the white sticker on the bottom of the plastic side …" at bounding box center [679, 198] width 535 height 30
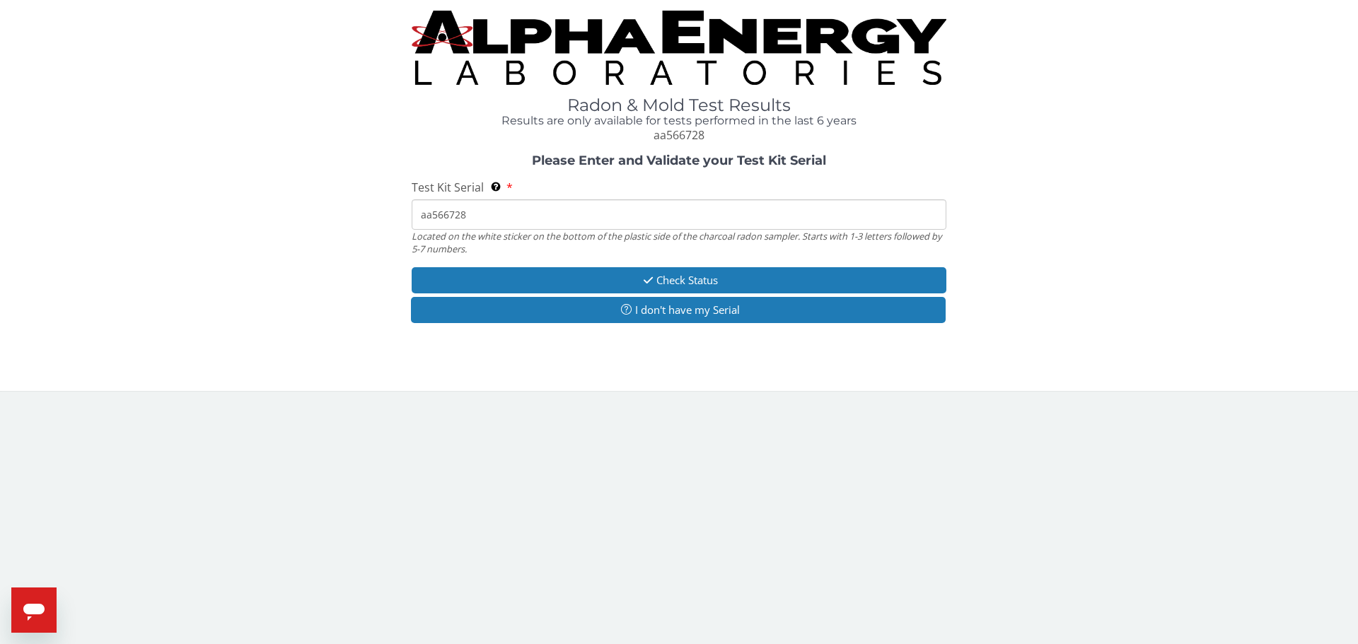
type input "aa566728"
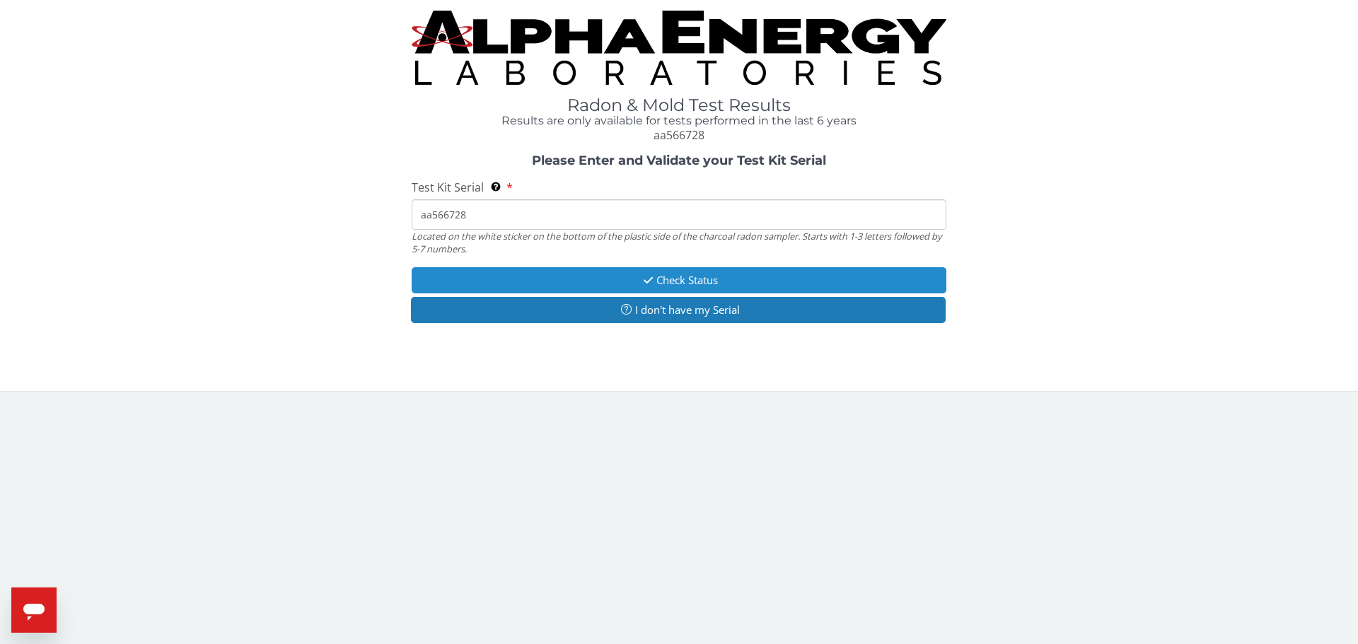
click at [648, 271] on button "Check Status" at bounding box center [679, 280] width 535 height 26
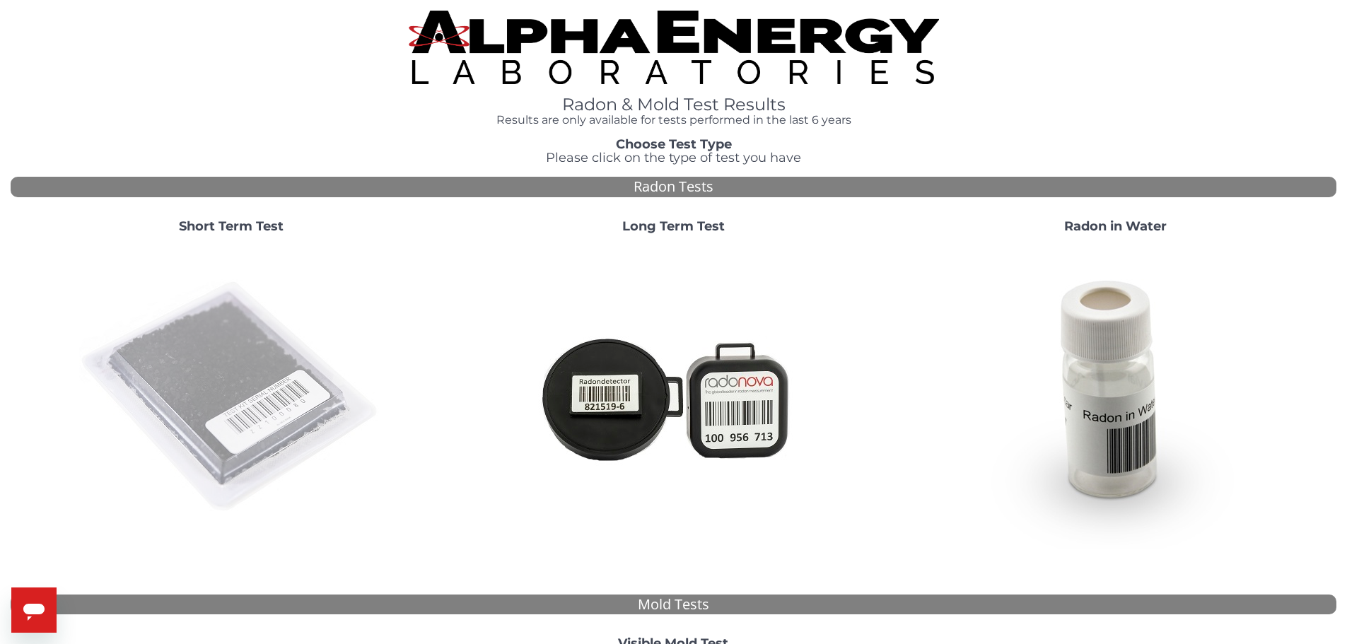
click at [274, 409] on img at bounding box center [231, 397] width 304 height 304
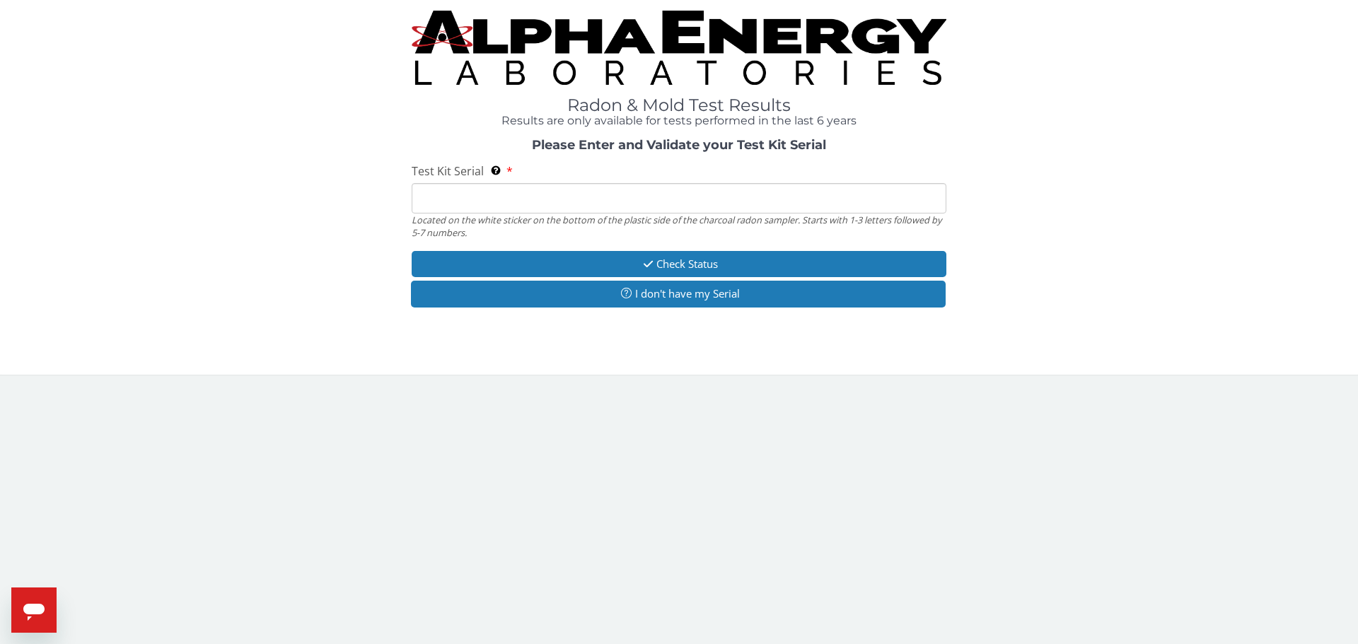
click at [433, 197] on input "Test Kit Serial Located on the white sticker on the bottom of the plastic side …" at bounding box center [679, 198] width 535 height 30
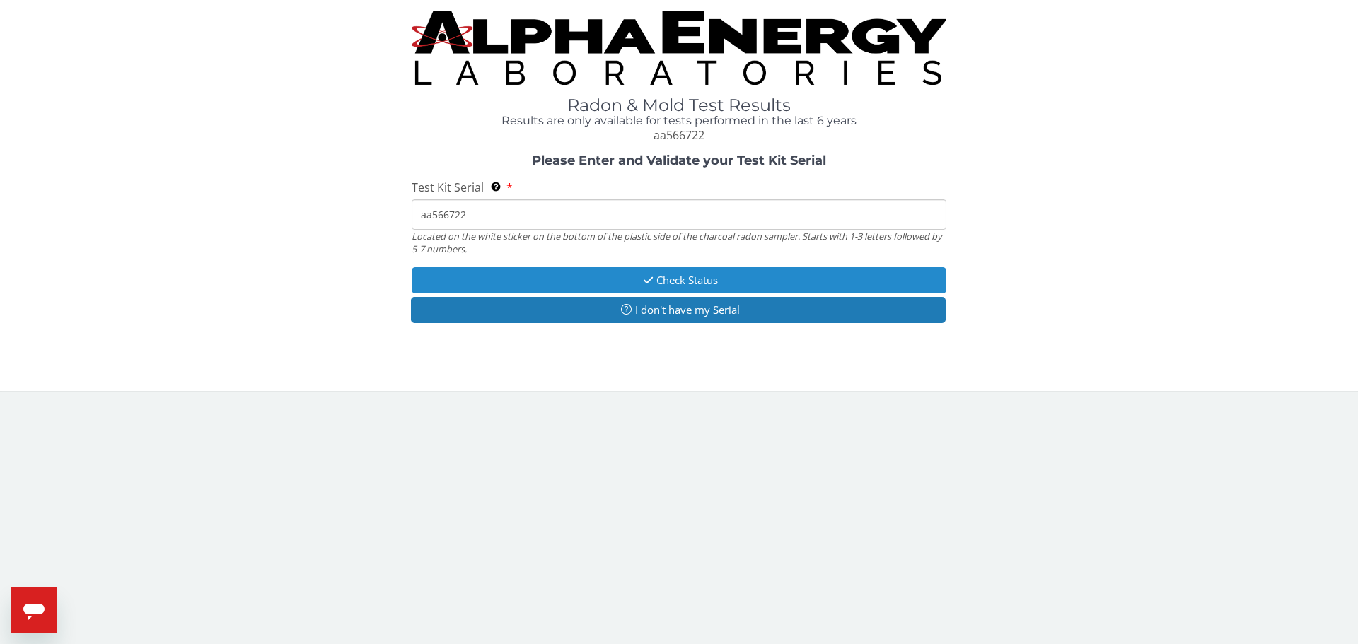
type input "aa566722"
click at [609, 272] on button "Check Status" at bounding box center [679, 280] width 535 height 26
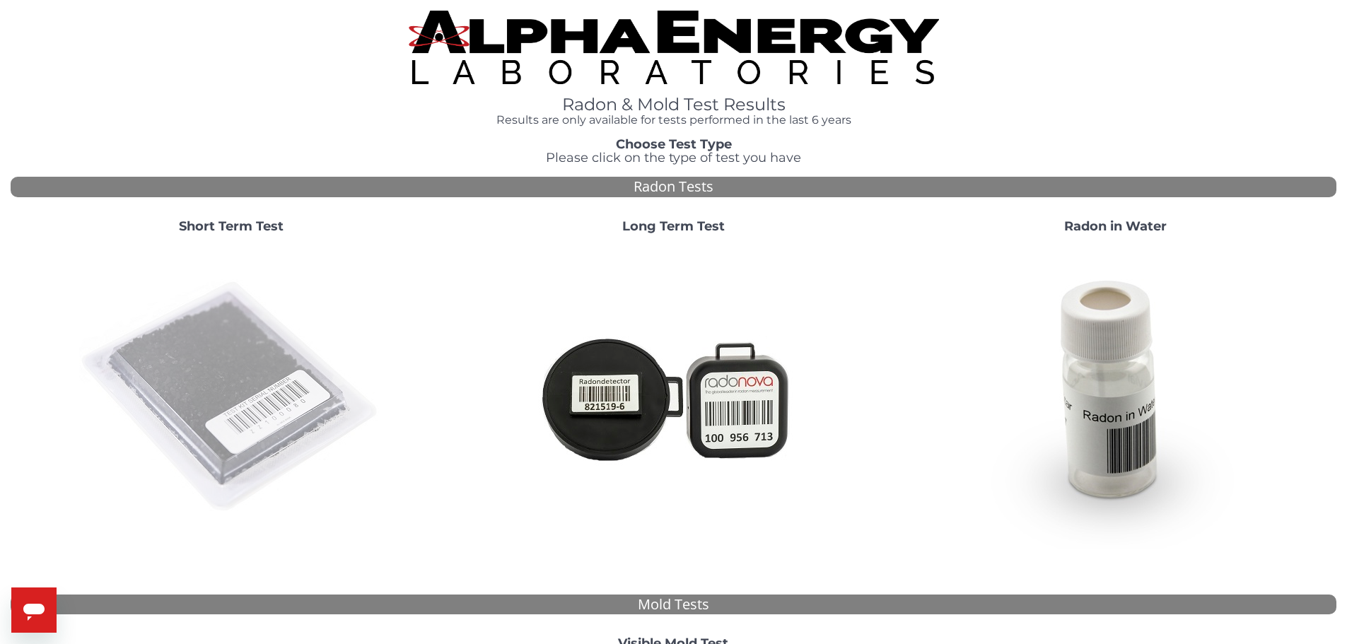
click at [125, 410] on img at bounding box center [231, 397] width 304 height 304
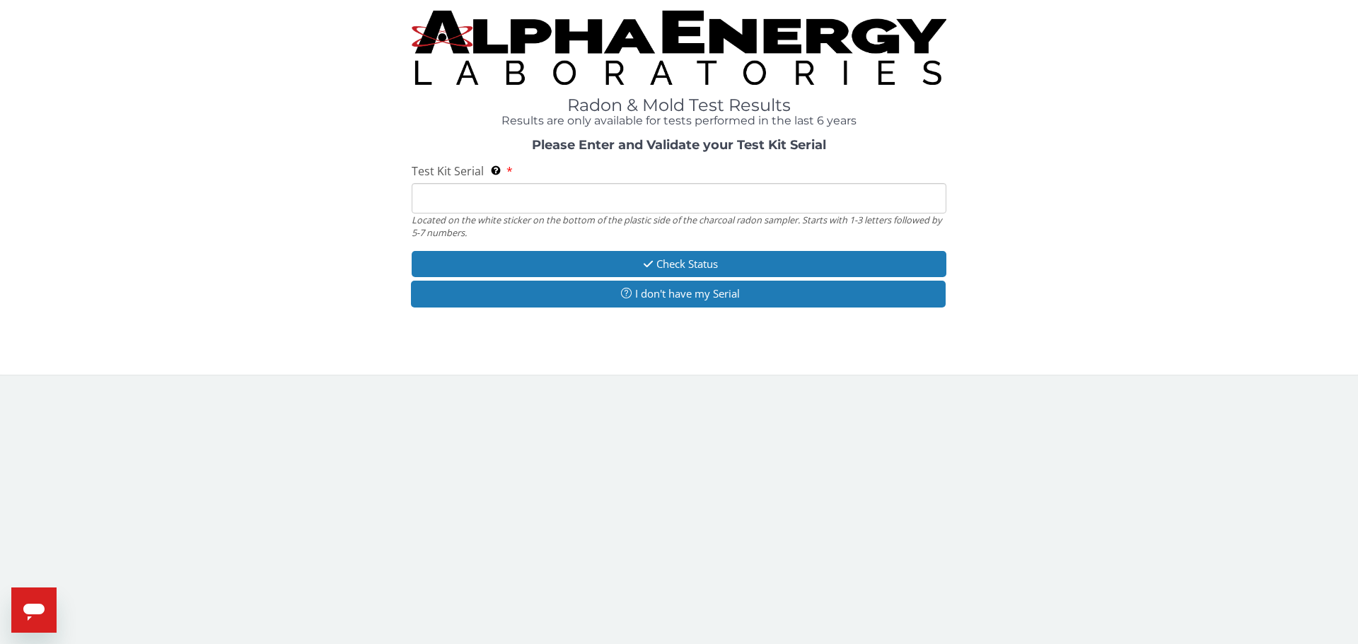
click at [503, 197] on input "Test Kit Serial Located on the white sticker on the bottom of the plastic side …" at bounding box center [679, 198] width 535 height 30
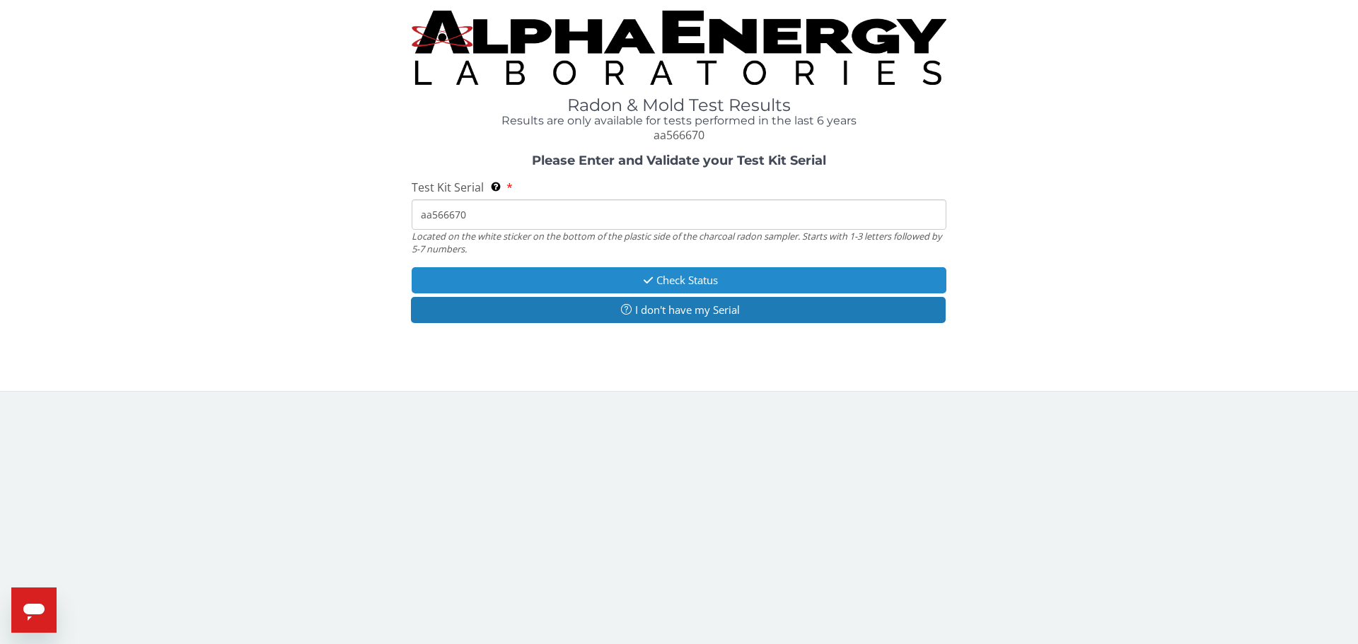
type input "aa566670"
click at [625, 273] on button "Check Status" at bounding box center [679, 280] width 535 height 26
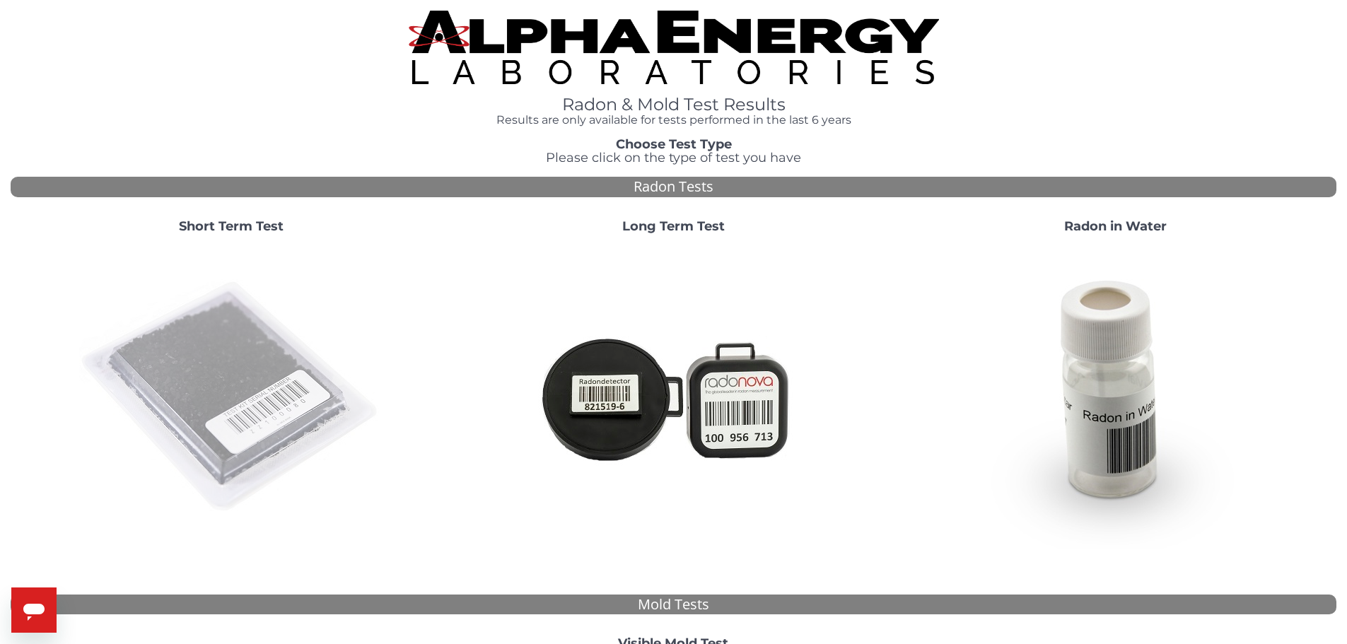
click at [214, 462] on img at bounding box center [231, 397] width 304 height 304
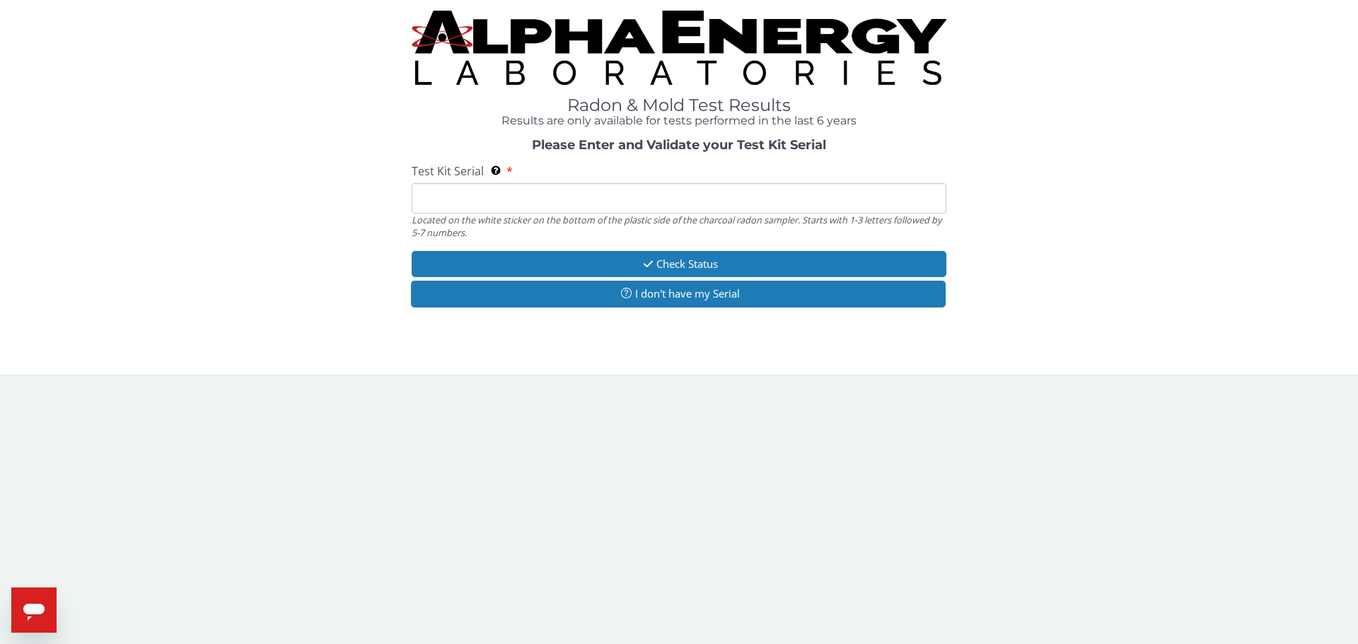
click at [468, 191] on input "Test Kit Serial Located on the white sticker on the bottom of the plastic side …" at bounding box center [679, 198] width 535 height 30
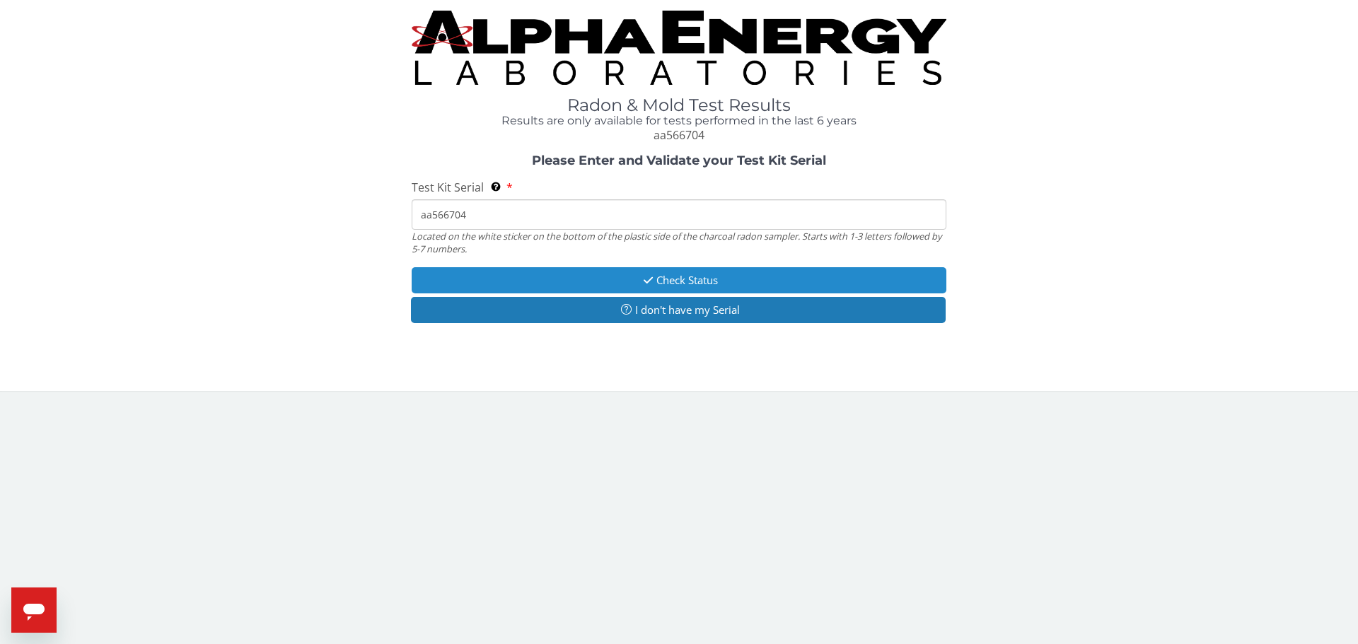
type input "aa566704"
click at [583, 285] on button "Check Status" at bounding box center [679, 280] width 535 height 26
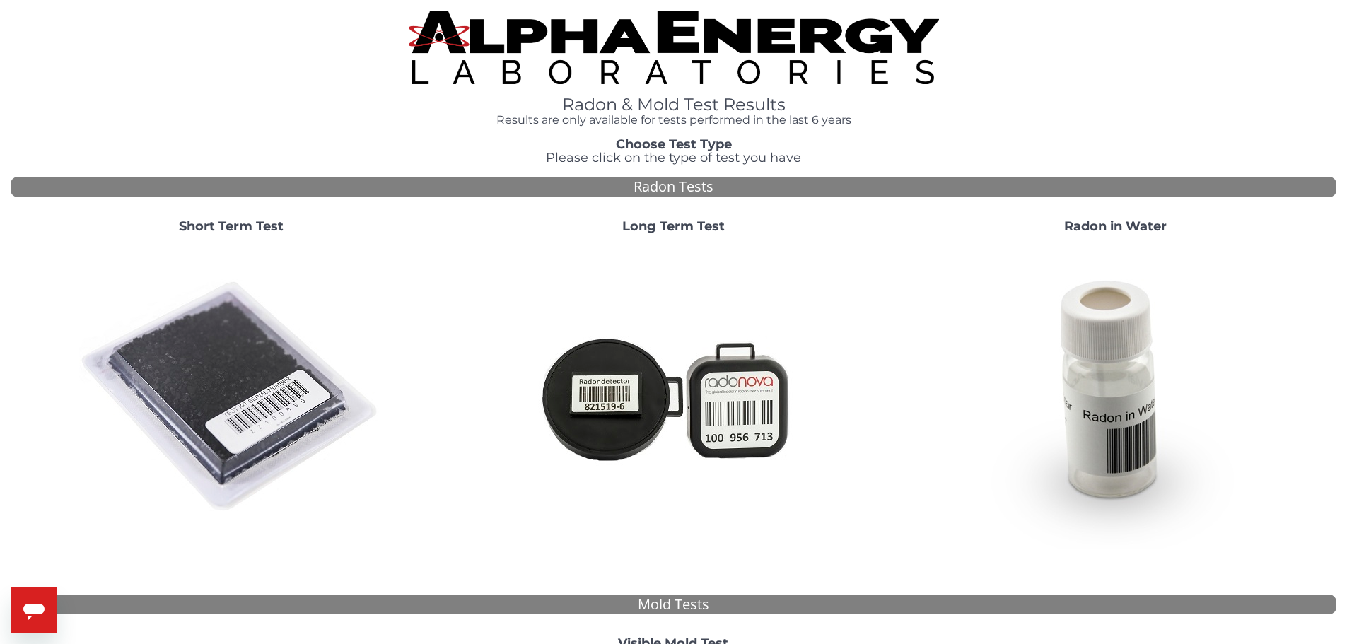
drag, startPoint x: 250, startPoint y: 380, endPoint x: 249, endPoint y: 373, distance: 7.8
click at [250, 380] on img at bounding box center [231, 397] width 304 height 304
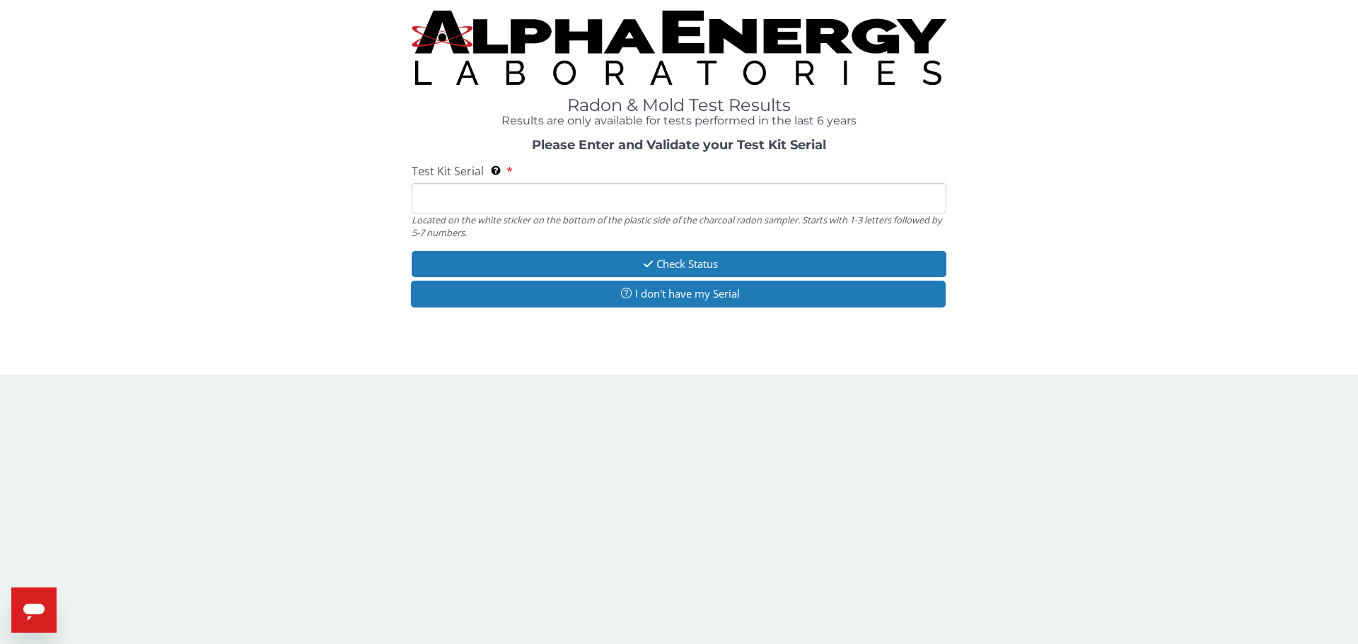
click at [451, 202] on input "Test Kit Serial Located on the white sticker on the bottom of the plastic side …" at bounding box center [679, 198] width 535 height 30
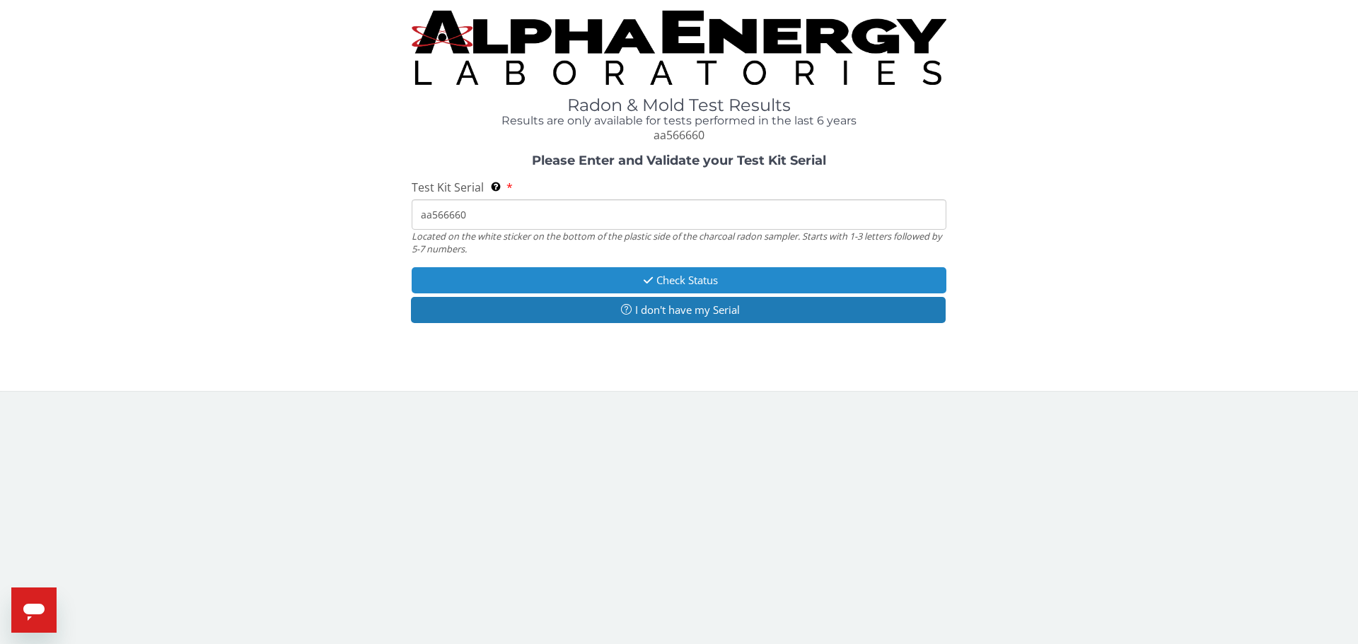
type input "aa566660"
click at [532, 272] on button "Check Status" at bounding box center [679, 280] width 535 height 26
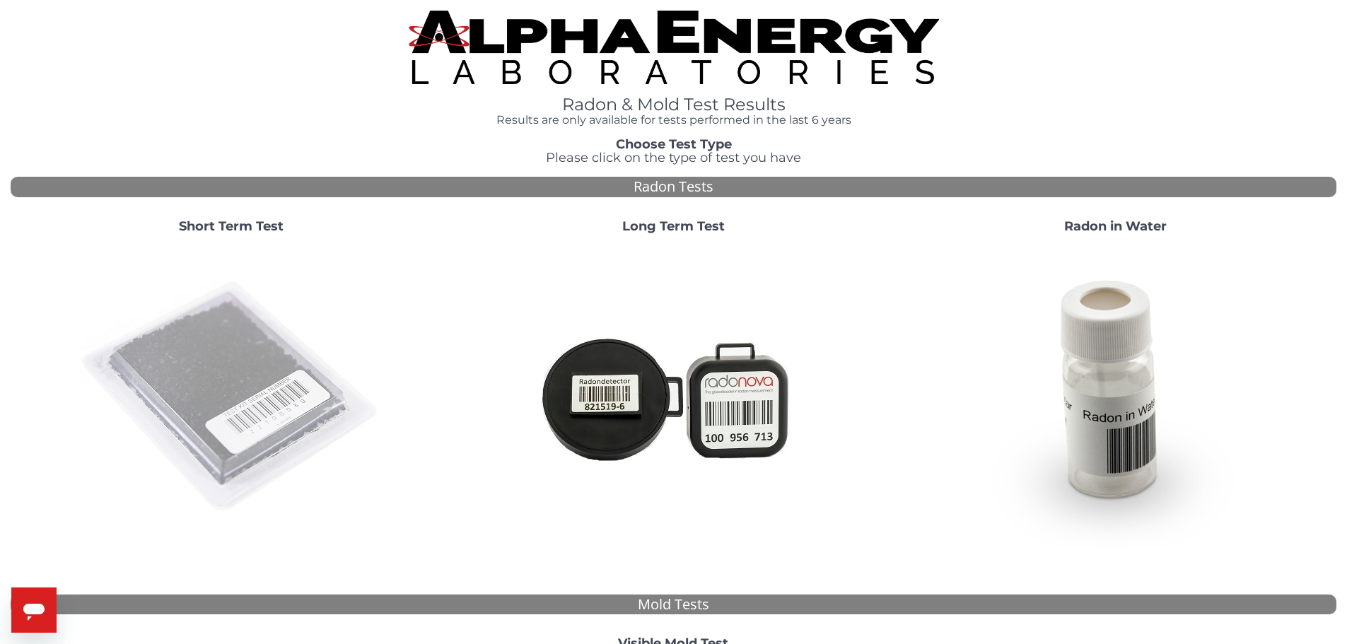
click at [261, 357] on img at bounding box center [231, 397] width 304 height 304
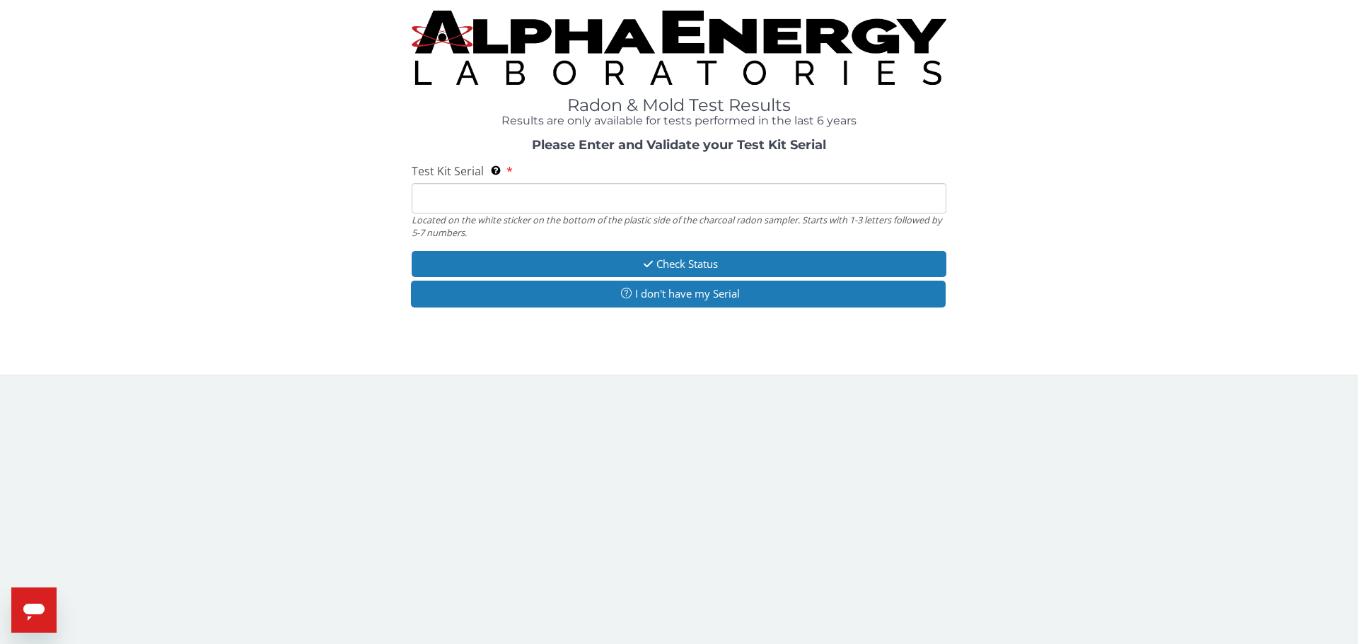
click at [457, 205] on input "Test Kit Serial Located on the white sticker on the bottom of the plastic side …" at bounding box center [679, 198] width 535 height 30
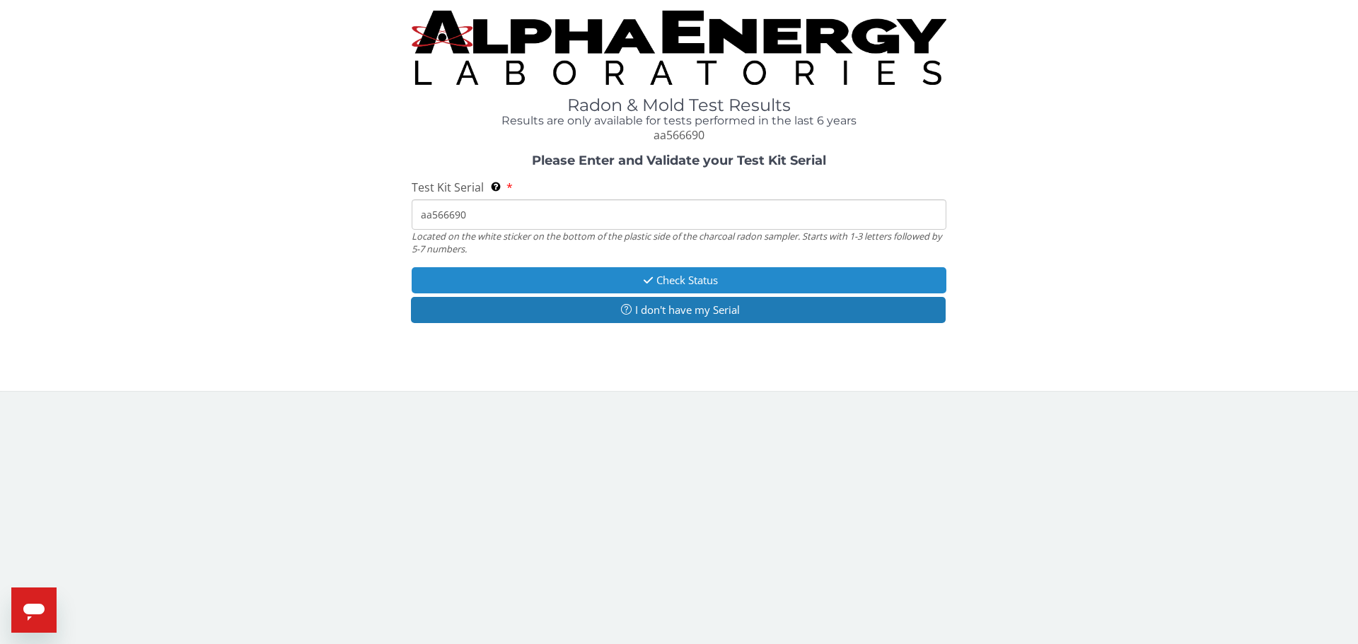
type input "aa566690"
click at [628, 277] on button "Check Status" at bounding box center [679, 280] width 535 height 26
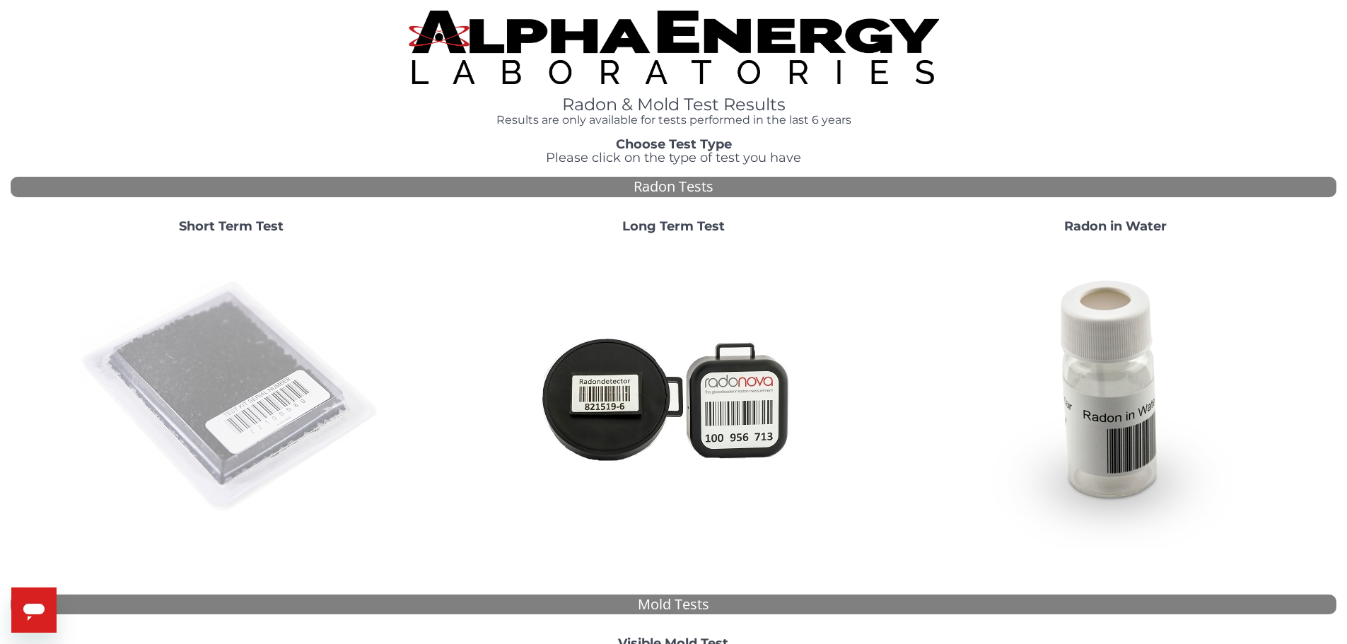
click at [203, 372] on img at bounding box center [231, 397] width 304 height 304
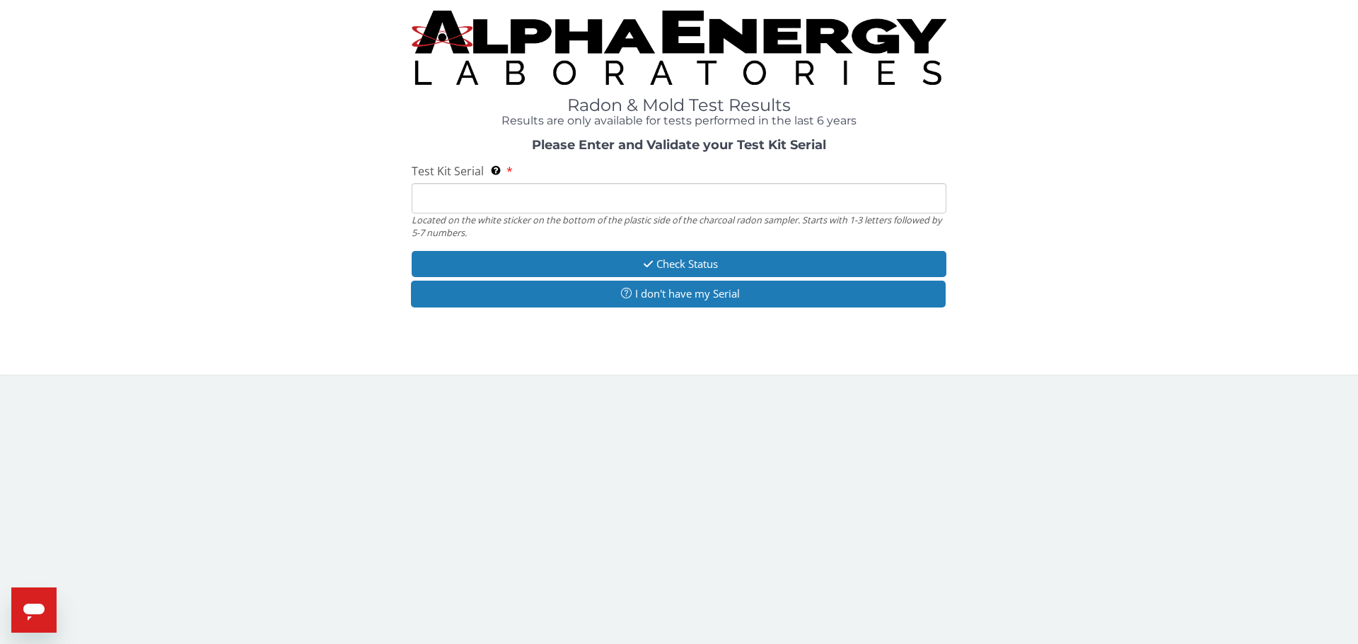
click at [462, 191] on input "Test Kit Serial Located on the white sticker on the bottom of the plastic side …" at bounding box center [679, 198] width 535 height 30
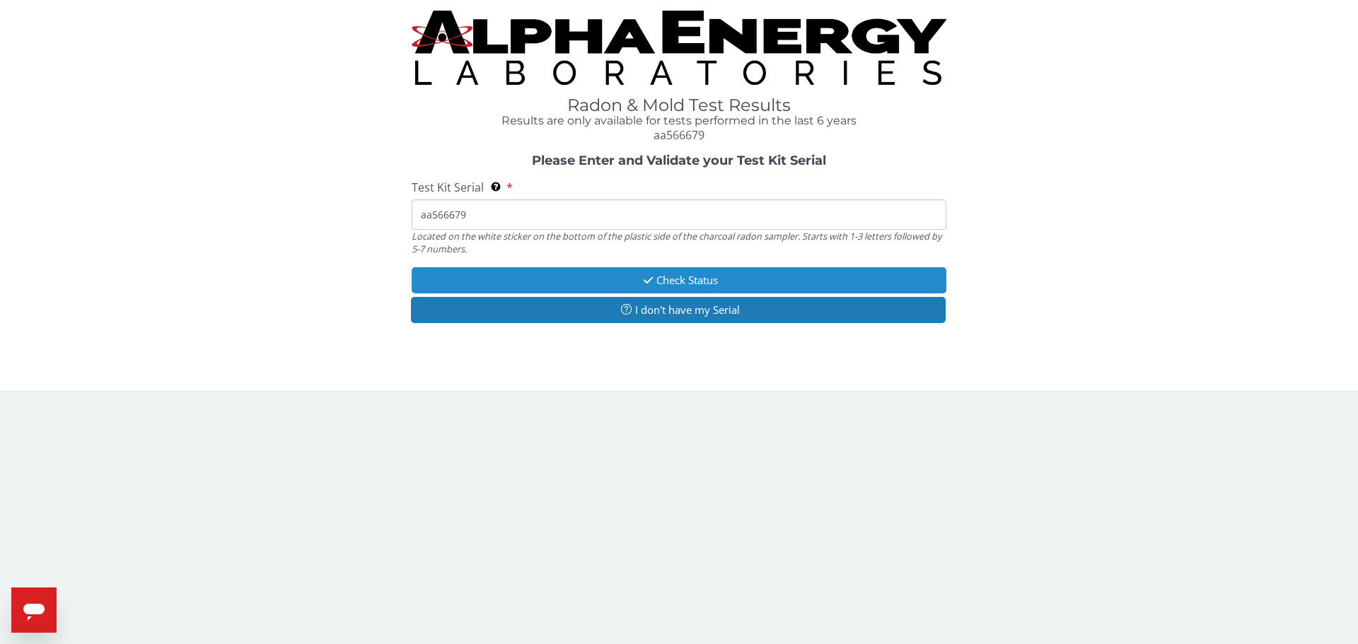
type input "aa566679"
click at [585, 275] on button "Check Status" at bounding box center [679, 280] width 535 height 26
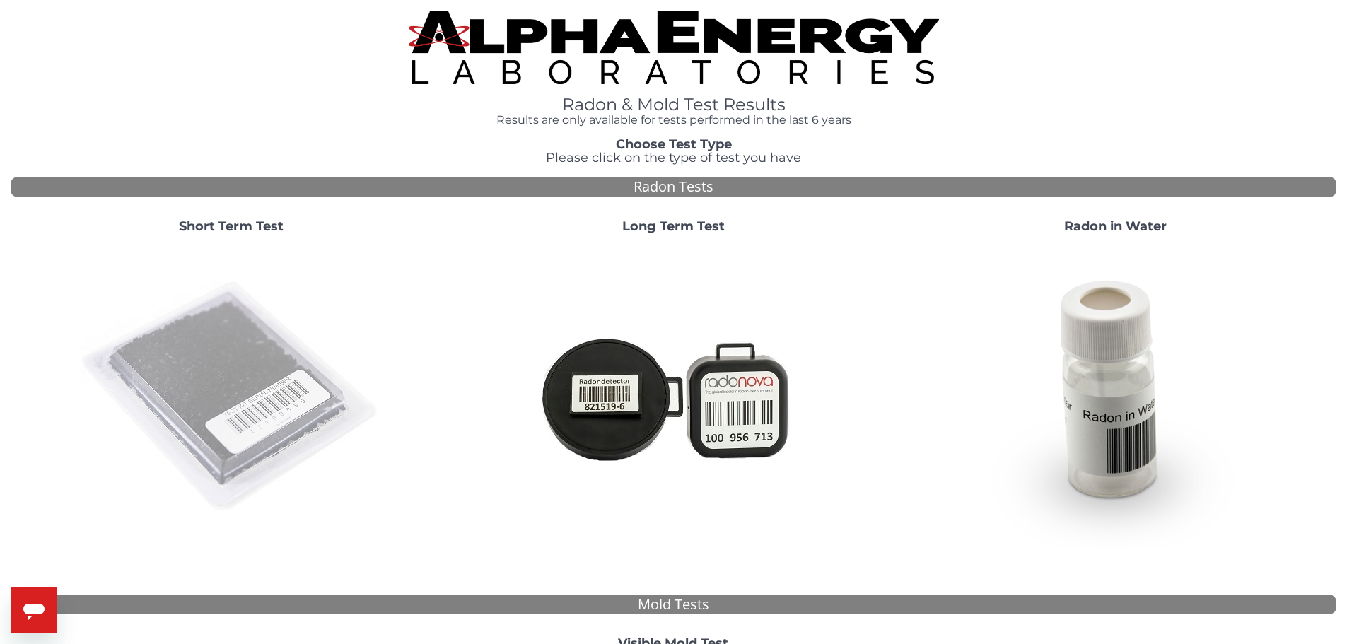
click at [291, 383] on img at bounding box center [231, 397] width 304 height 304
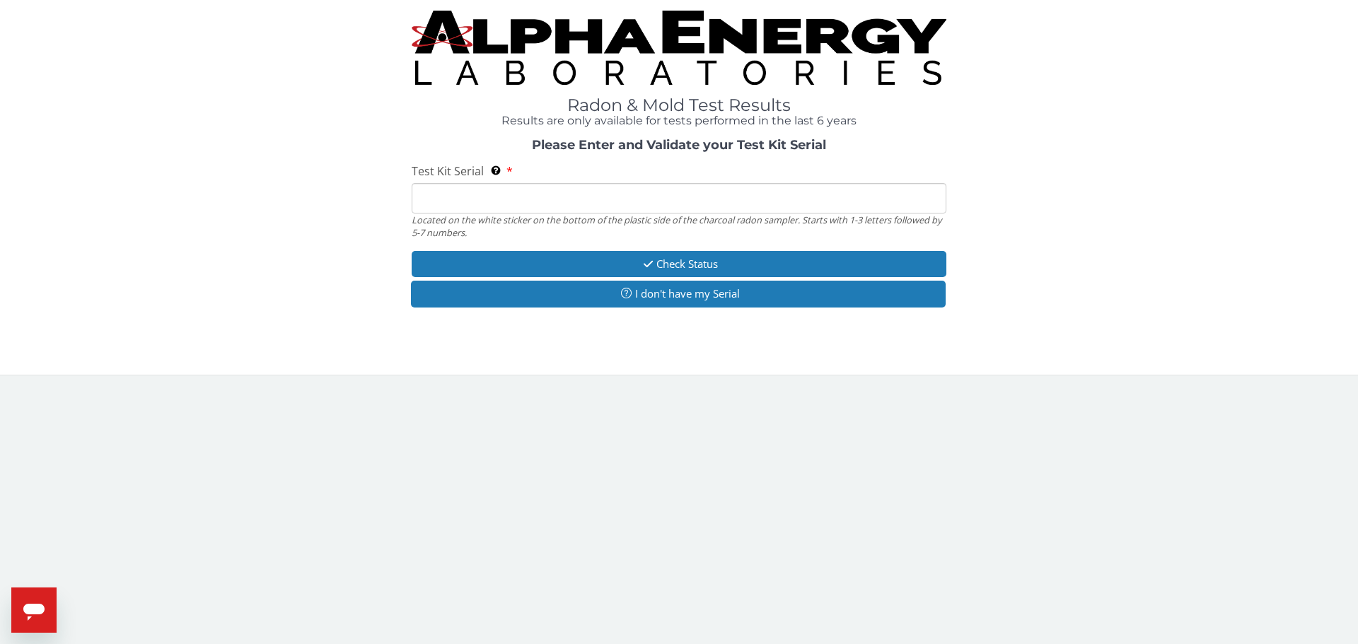
click at [446, 195] on input "Test Kit Serial Located on the white sticker on the bottom of the plastic side …" at bounding box center [679, 198] width 535 height 30
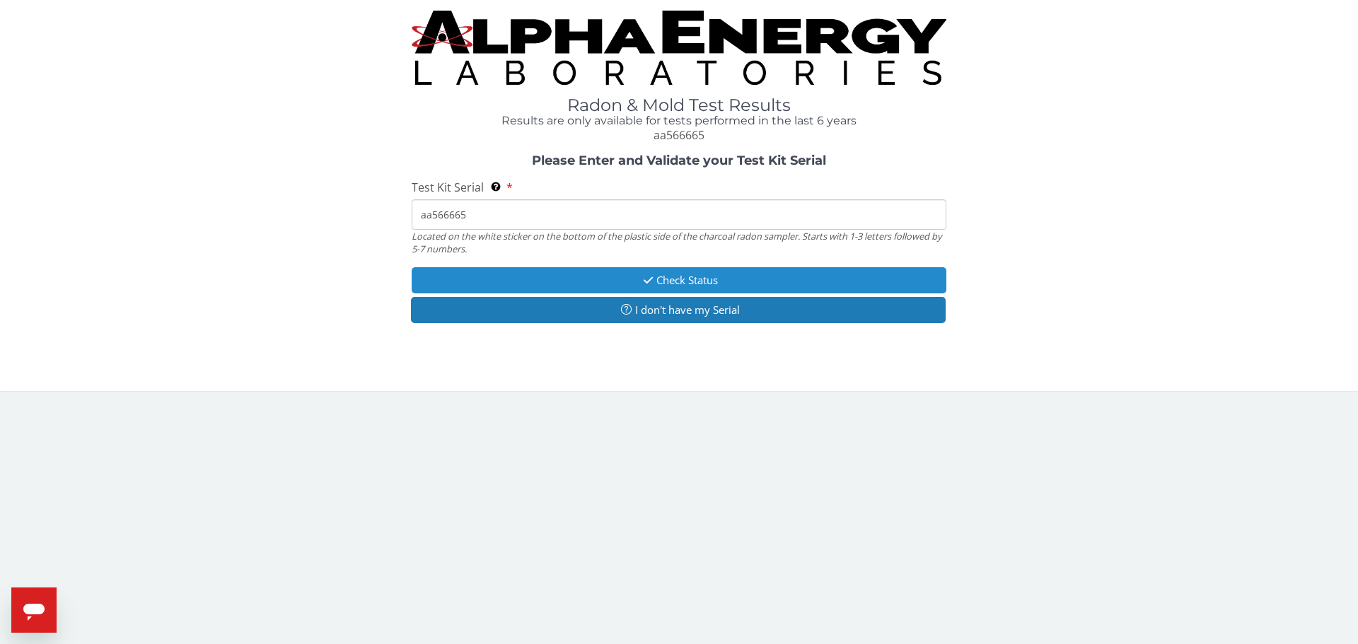
type input "aa566665"
click at [526, 272] on button "Check Status" at bounding box center [679, 280] width 535 height 26
